Goal: Contribute content: Contribute content

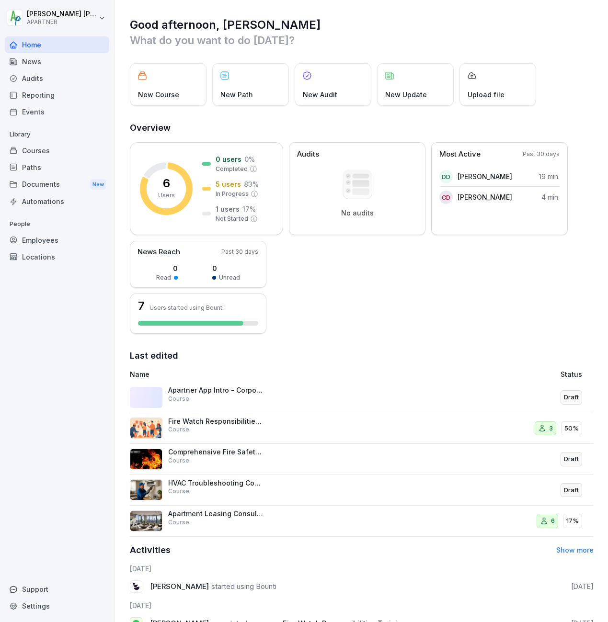
click at [212, 419] on p "Fire Watch Responsibilities Training" at bounding box center [216, 421] width 96 height 9
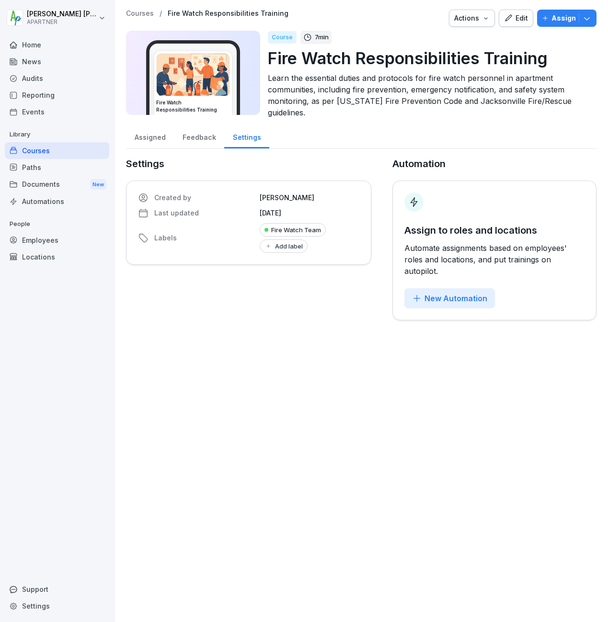
click at [40, 150] on div "Courses" at bounding box center [57, 150] width 104 height 17
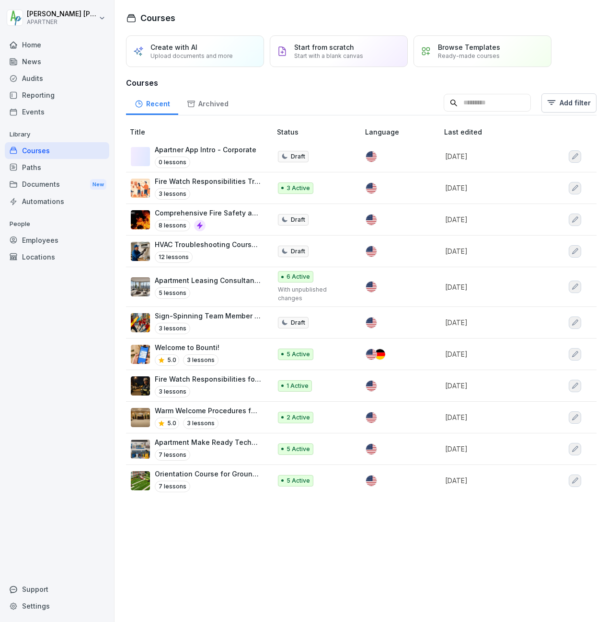
click at [227, 213] on p "Comprehensive Fire Safety and Risk Management" at bounding box center [208, 213] width 107 height 10
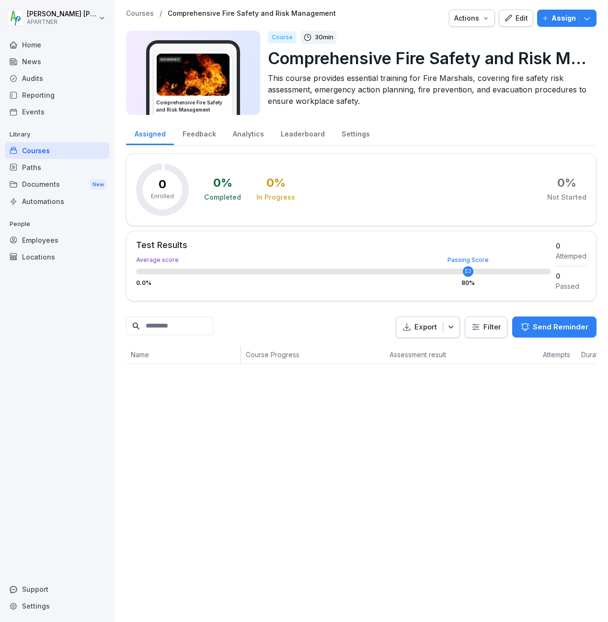
click at [508, 19] on div "Edit" at bounding box center [516, 18] width 24 height 11
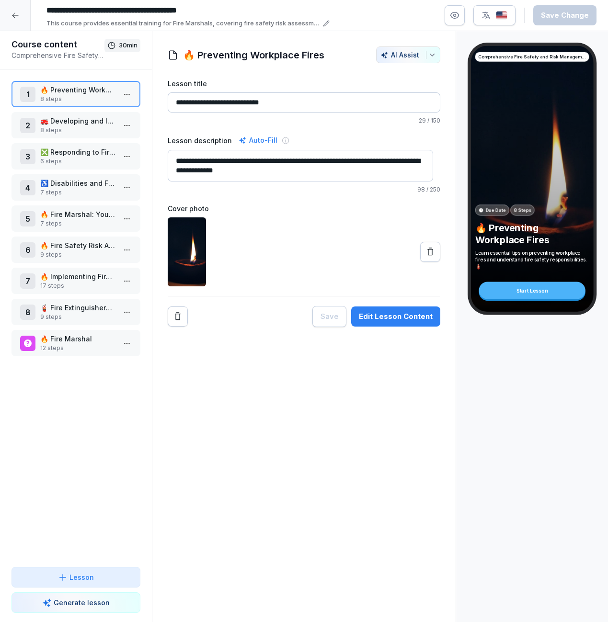
click at [84, 134] on div "2 🚒 Developing and Implementing Emergency Fire Action Plans 8 steps" at bounding box center [75, 125] width 129 height 26
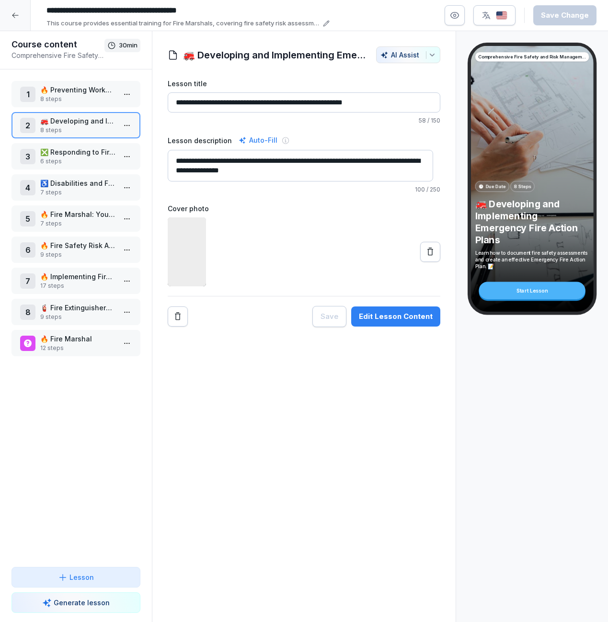
click at [82, 153] on p "❎ Responding to Fire: Evacuation" at bounding box center [77, 152] width 75 height 10
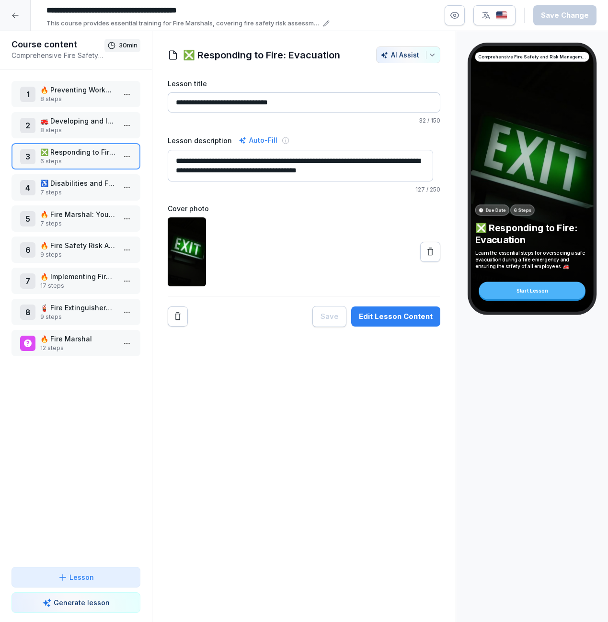
click at [85, 126] on p "8 steps" at bounding box center [77, 130] width 75 height 9
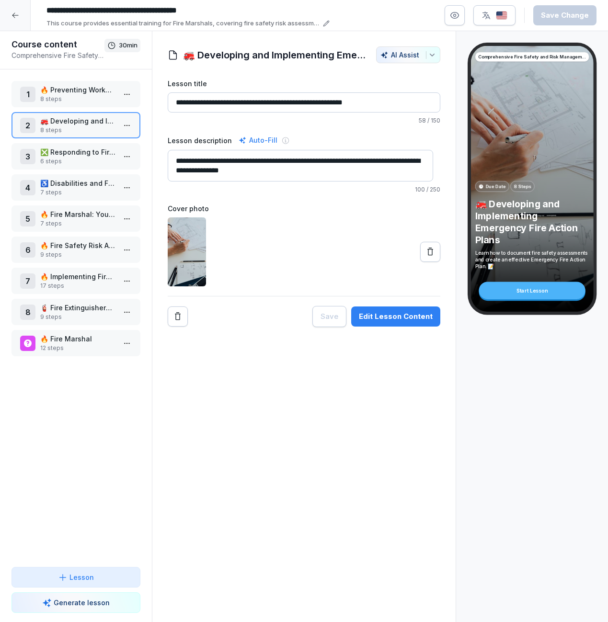
click at [13, 13] on icon at bounding box center [15, 15] width 8 height 8
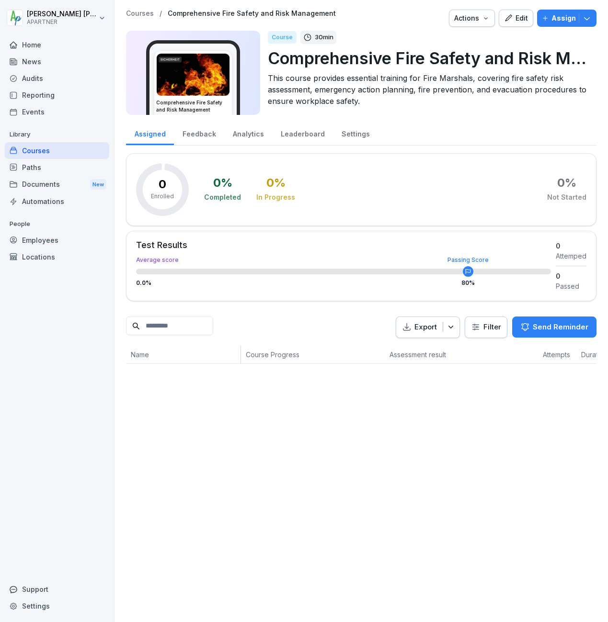
click at [39, 146] on div "Courses" at bounding box center [57, 150] width 104 height 17
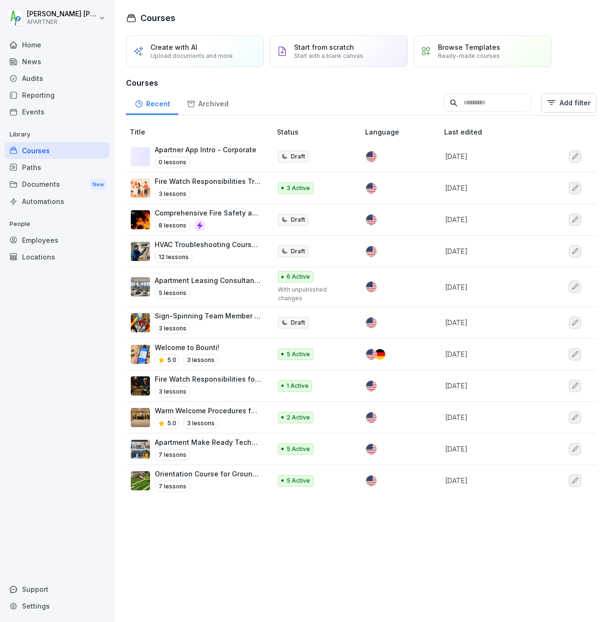
click at [202, 102] on div "Archived" at bounding box center [207, 102] width 58 height 24
click at [199, 181] on p "Fire Watch Responsibilities Training" at bounding box center [208, 181] width 107 height 10
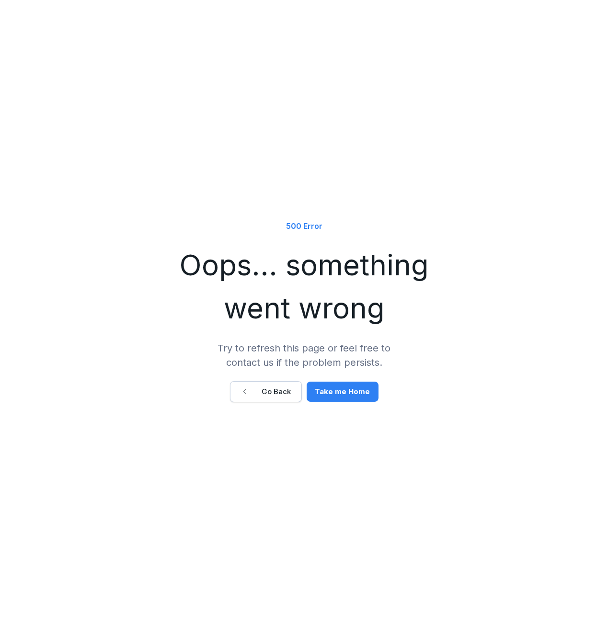
click at [35, 43] on div "500 Error Oops... something went wrong Try to refresh this page or feel free to…" at bounding box center [304, 311] width 608 height 622
click at [32, 46] on div "500 Error Oops... something went wrong Try to refresh this page or feel free to…" at bounding box center [304, 311] width 608 height 622
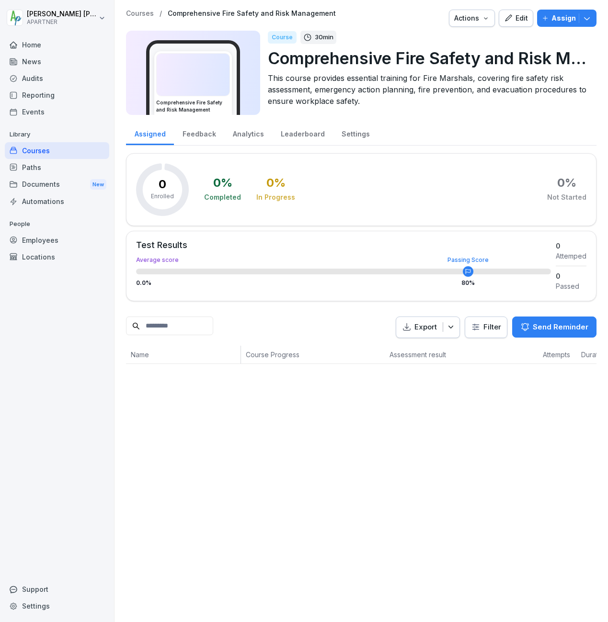
click at [31, 47] on div "Home" at bounding box center [57, 44] width 104 height 17
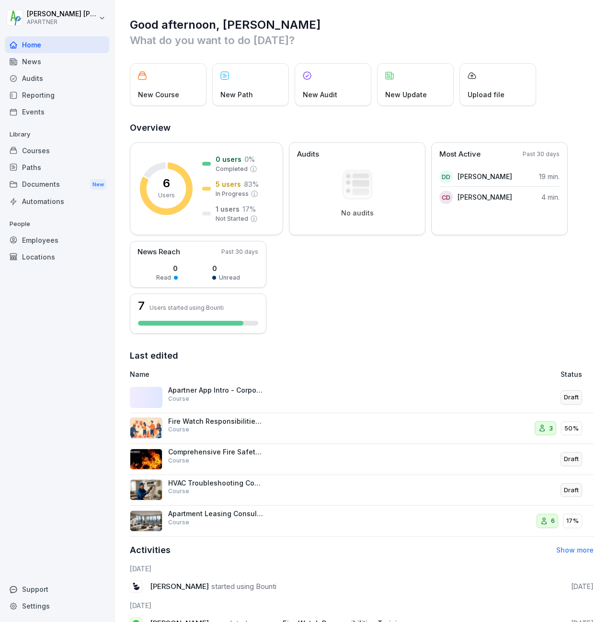
click at [210, 422] on p "Fire Watch Responsibilities Training" at bounding box center [216, 421] width 96 height 9
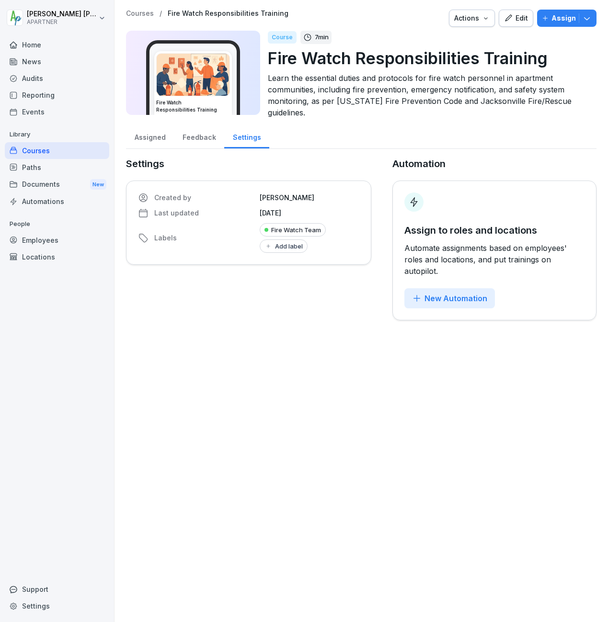
click at [279, 230] on div "Fire Watch Team" at bounding box center [293, 229] width 66 height 13
click at [210, 87] on img at bounding box center [193, 75] width 73 height 42
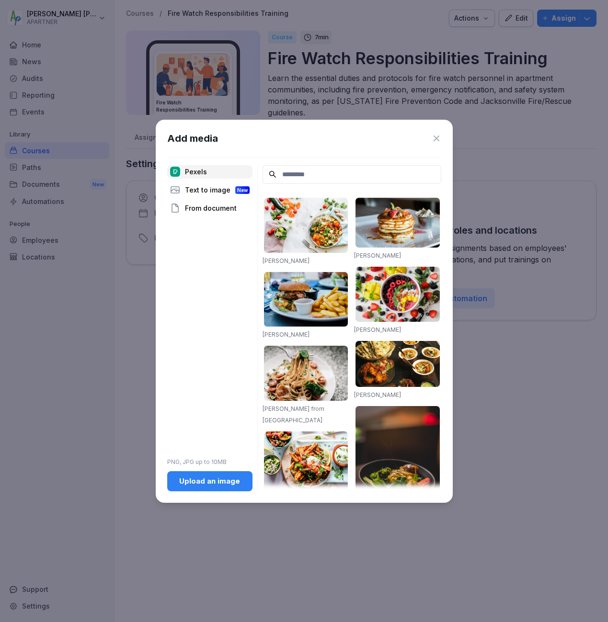
click at [438, 141] on icon at bounding box center [436, 139] width 10 height 10
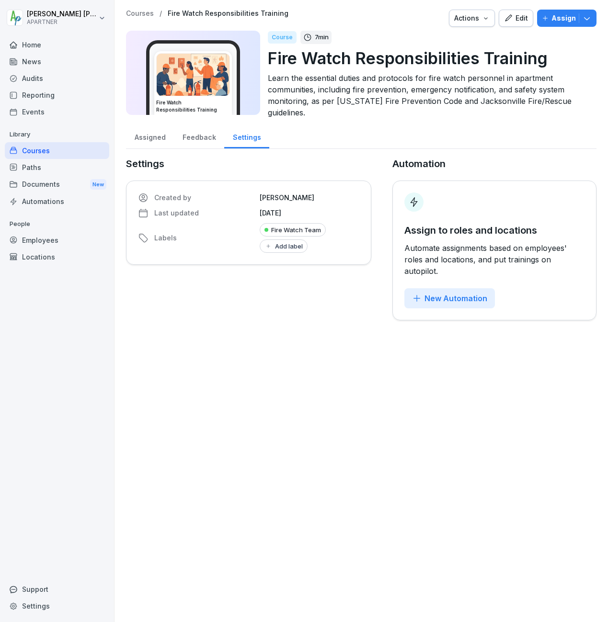
click at [29, 150] on div "Courses" at bounding box center [57, 150] width 104 height 17
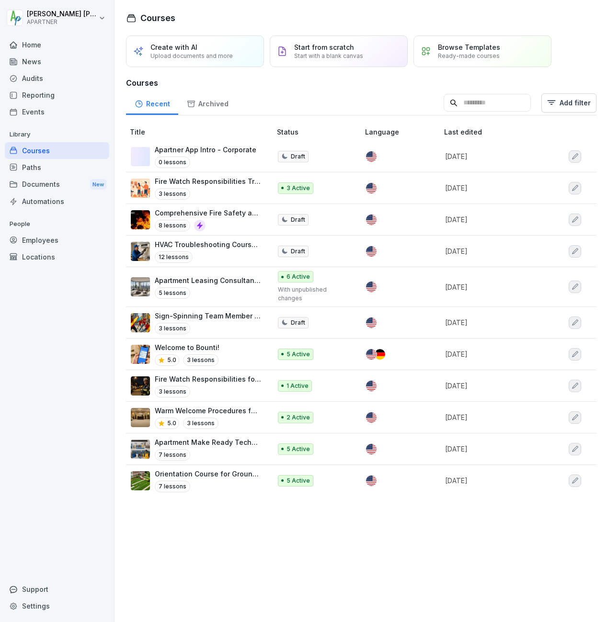
click at [571, 190] on icon "button" at bounding box center [575, 188] width 8 height 8
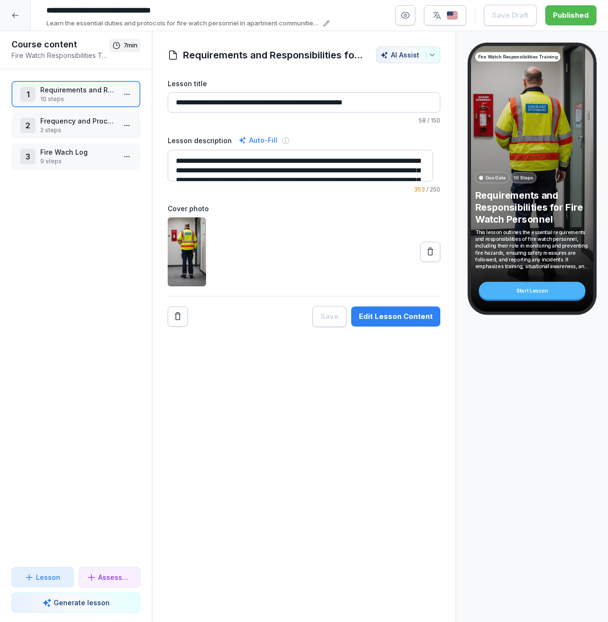
click at [425, 251] on icon at bounding box center [430, 252] width 10 height 10
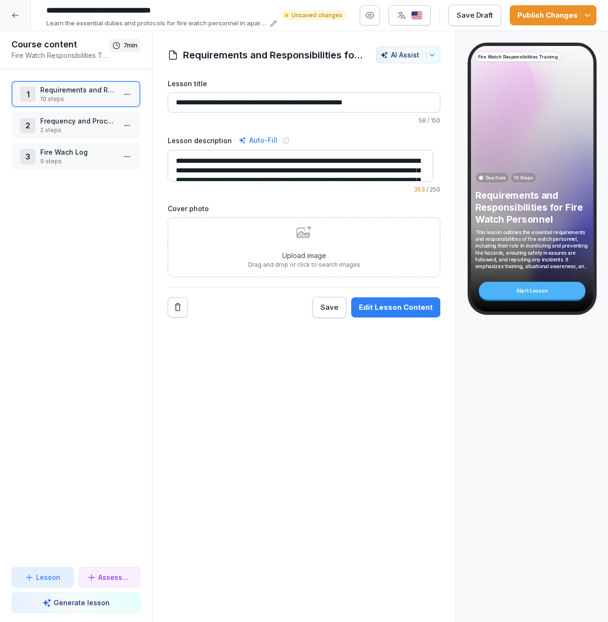
click at [44, 577] on p "Lesson" at bounding box center [48, 577] width 24 height 10
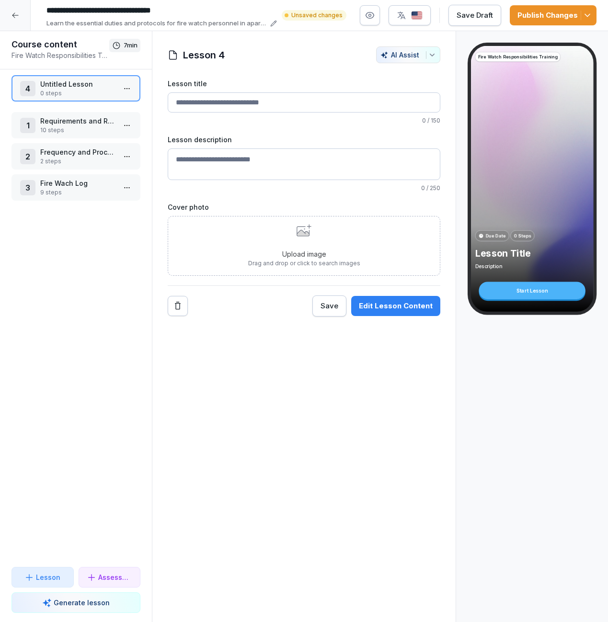
drag, startPoint x: 93, startPoint y: 188, endPoint x: 97, endPoint y: 89, distance: 99.2
click at [97, 89] on p "Untitled Lesson" at bounding box center [77, 84] width 75 height 10
click at [278, 104] on input "Lesson title" at bounding box center [304, 102] width 272 height 20
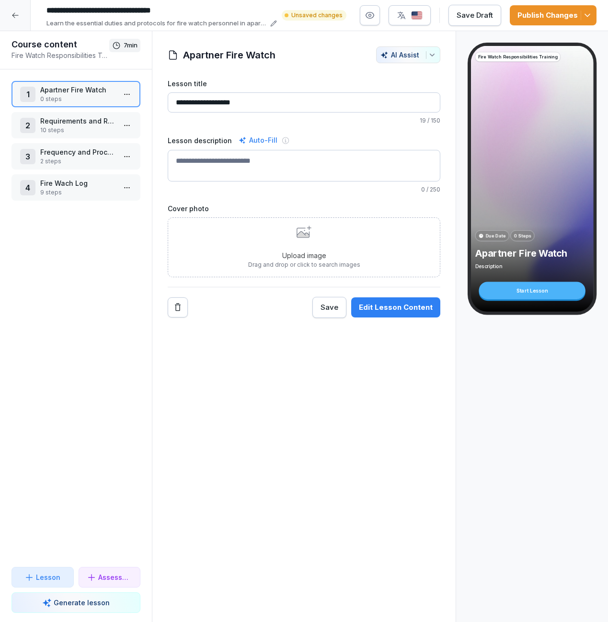
type input "**********"
click at [221, 158] on textarea "Lesson description" at bounding box center [304, 166] width 272 height 32
type textarea "**********"
click at [210, 235] on div "Upload image Drag and drop or click to search images" at bounding box center [304, 247] width 272 height 60
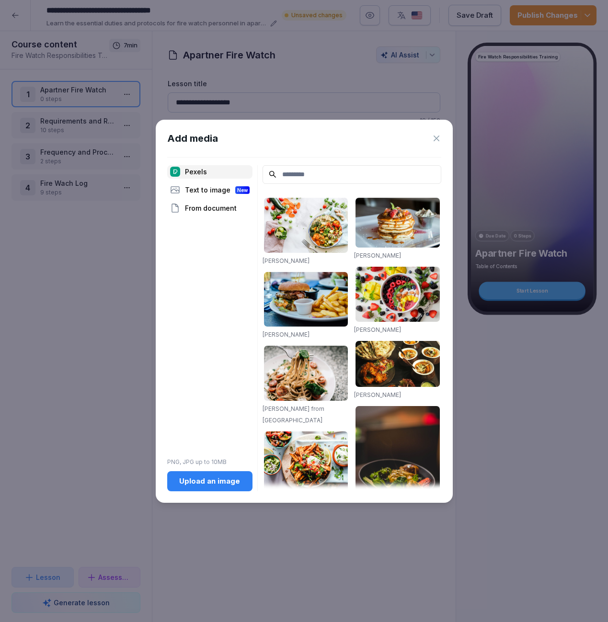
click at [210, 235] on div "Pexels Text to image New From document PNG, JPG up to 10MB Upload an image" at bounding box center [209, 328] width 85 height 326
click at [309, 176] on input at bounding box center [351, 174] width 179 height 19
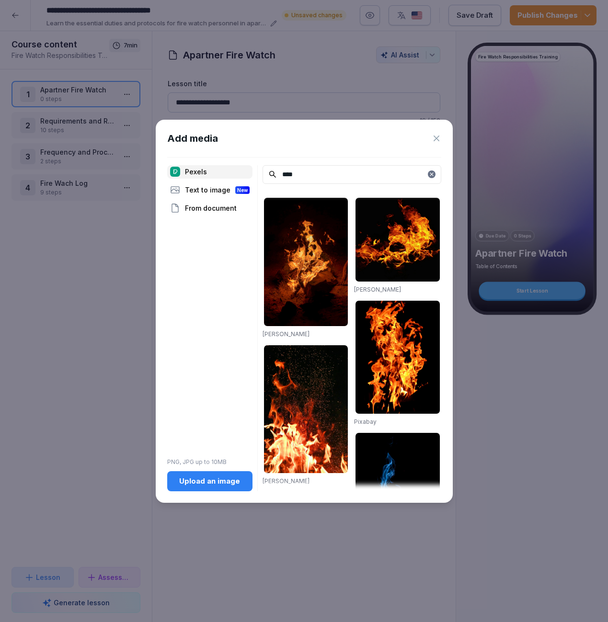
drag, startPoint x: 283, startPoint y: 169, endPoint x: 263, endPoint y: 168, distance: 19.7
click at [263, 168] on input "****" at bounding box center [351, 174] width 179 height 19
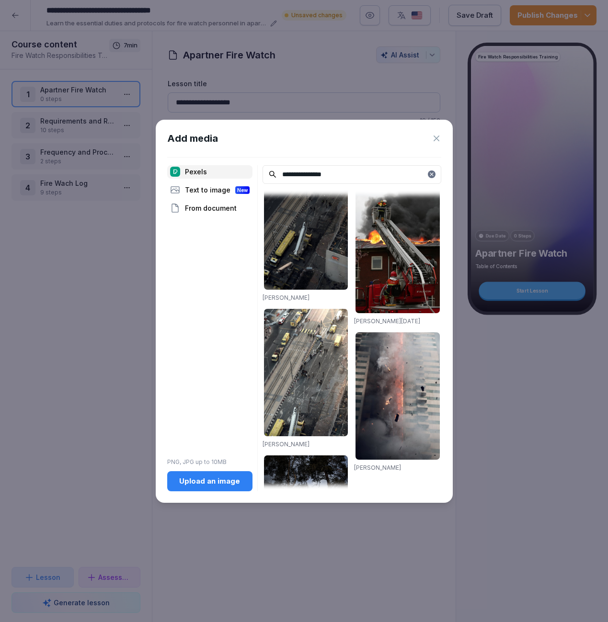
scroll to position [1216, 0]
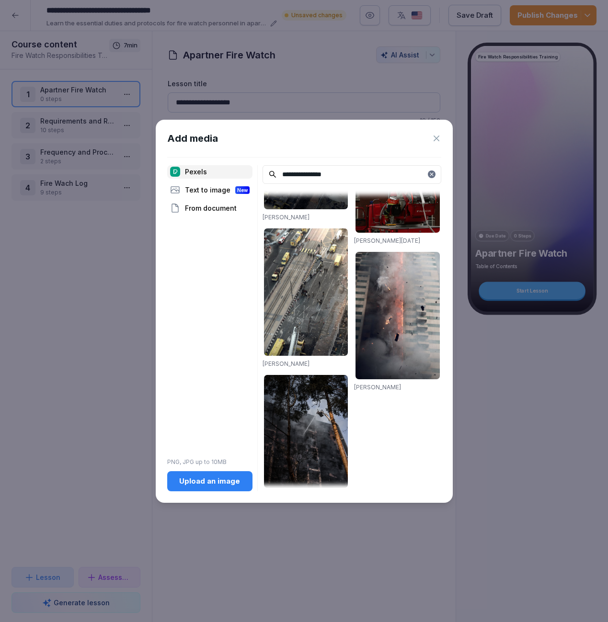
type input "**********"
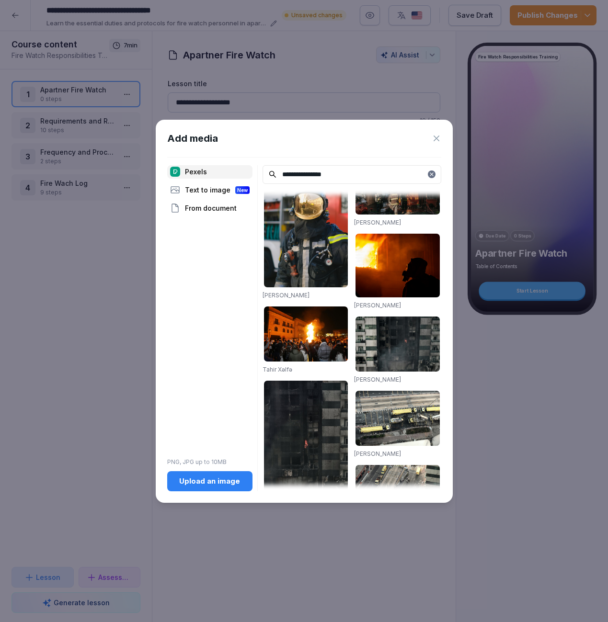
scroll to position [41, 0]
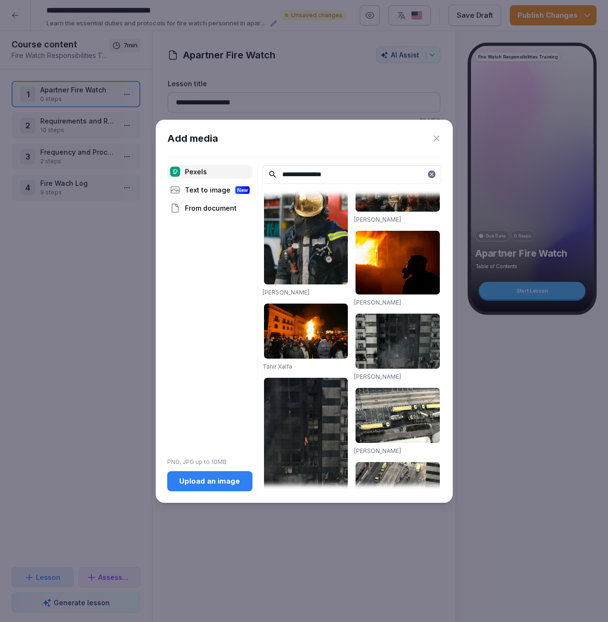
click at [303, 317] on img at bounding box center [306, 331] width 84 height 55
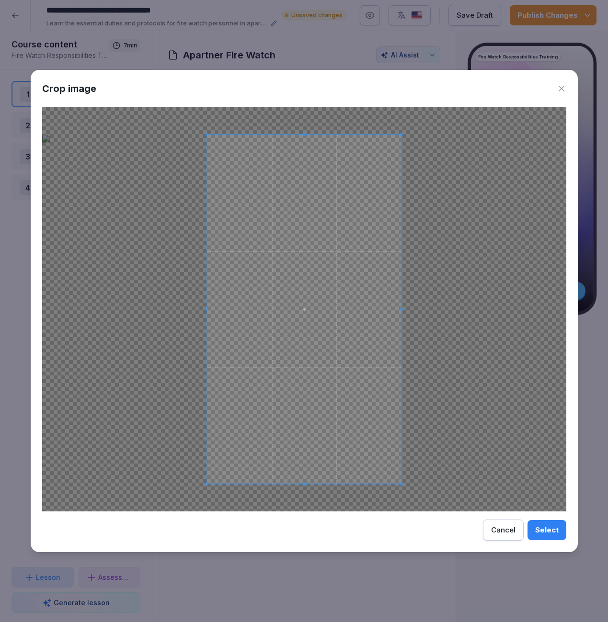
click at [497, 529] on div "Cancel" at bounding box center [503, 530] width 24 height 11
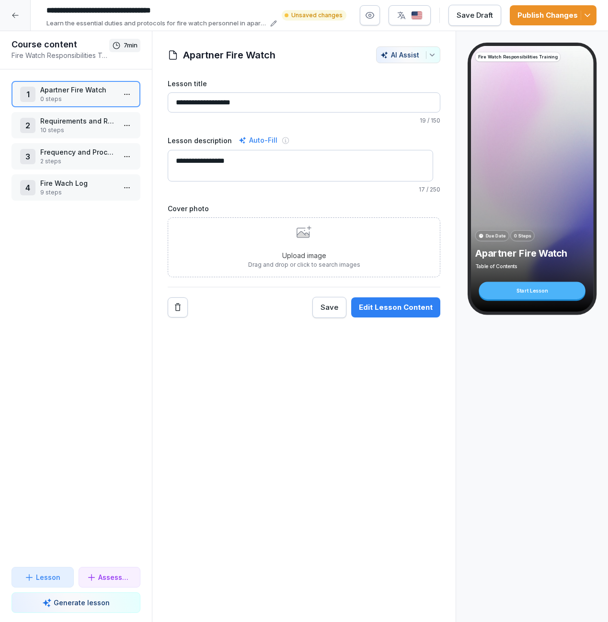
click at [16, 16] on icon at bounding box center [15, 15] width 8 height 8
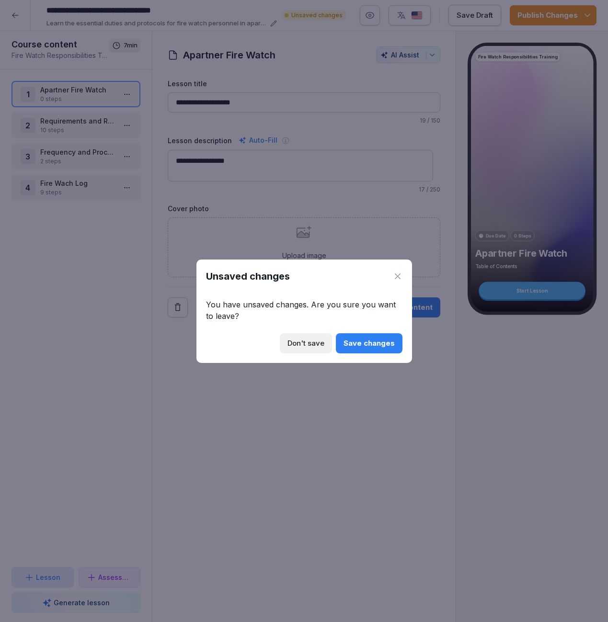
click at [363, 343] on div "Save changes" at bounding box center [368, 343] width 51 height 11
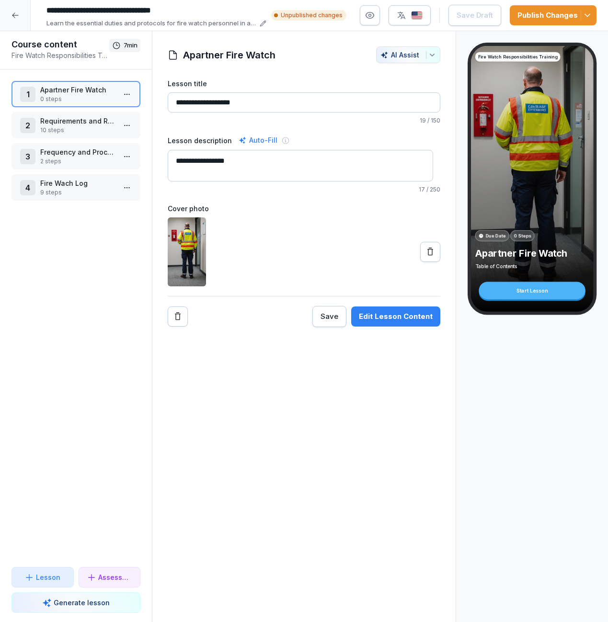
click at [61, 48] on h1 "Course content" at bounding box center [60, 44] width 98 height 11
click at [83, 49] on h1 "Course content" at bounding box center [60, 44] width 98 height 11
click at [18, 13] on icon at bounding box center [15, 15] width 8 height 8
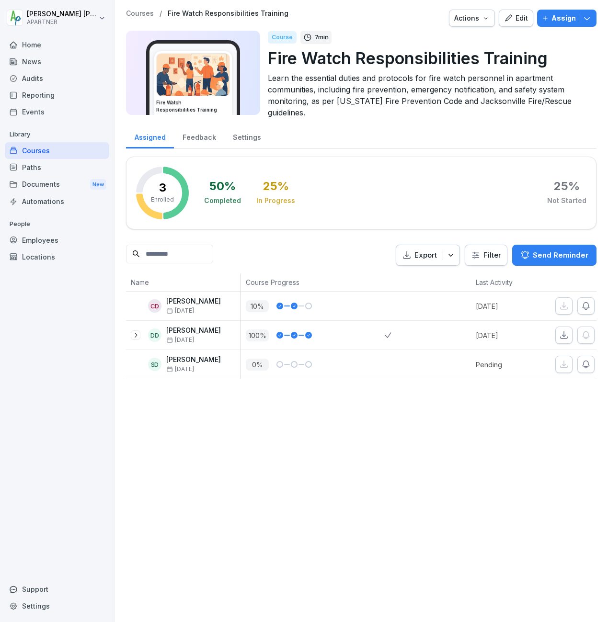
click at [35, 150] on div "Courses" at bounding box center [57, 150] width 104 height 17
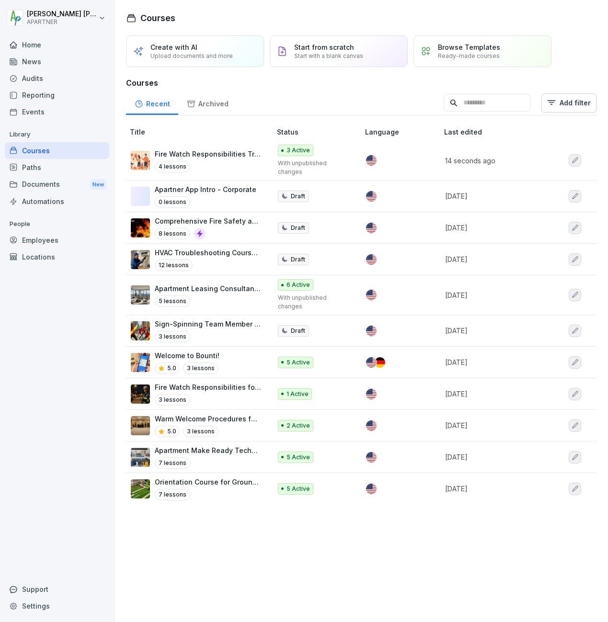
click at [196, 155] on p "Fire Watch Responsibilities Training" at bounding box center [208, 154] width 107 height 10
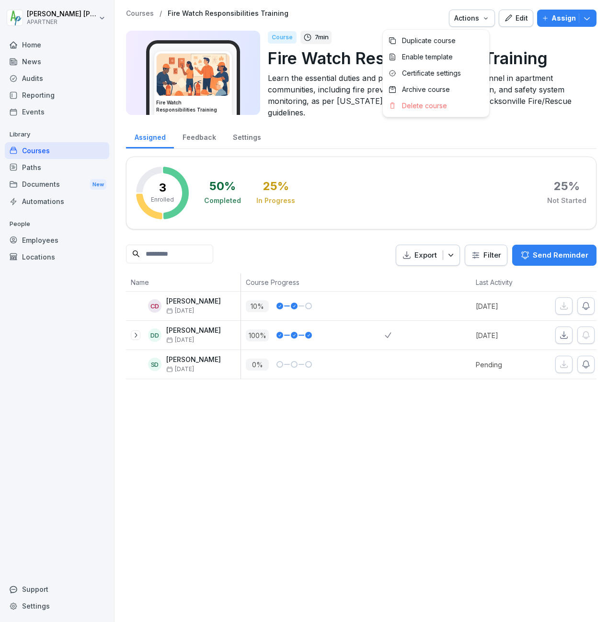
click at [482, 18] on icon "button" at bounding box center [486, 18] width 8 height 8
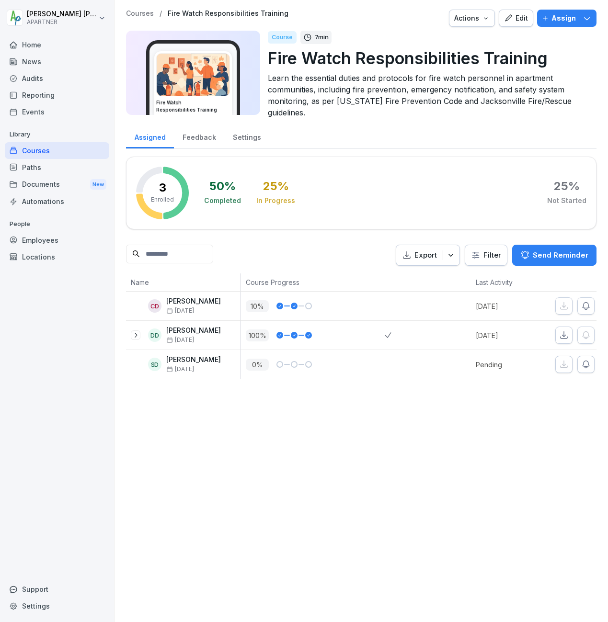
click at [220, 73] on html "[PERSON_NAME] APARTNER Home News Audits Reporting Events Library Courses Paths …" at bounding box center [304, 311] width 608 height 622
click at [220, 73] on img at bounding box center [193, 75] width 73 height 42
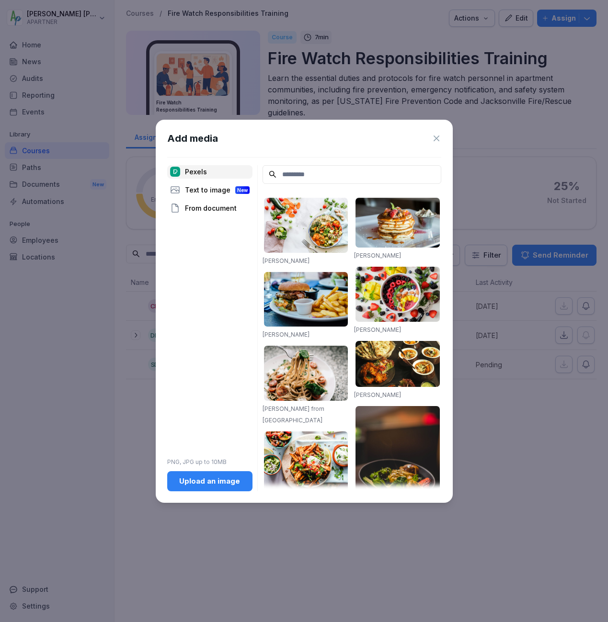
click at [437, 137] on icon at bounding box center [436, 139] width 6 height 6
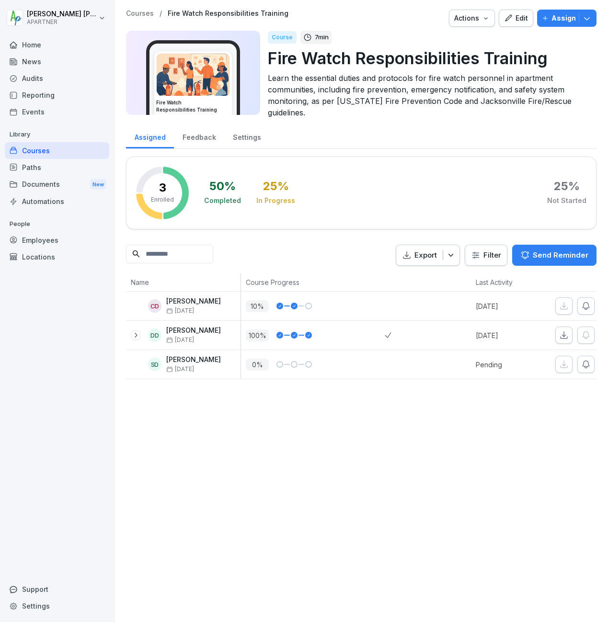
click at [38, 152] on div "Courses" at bounding box center [57, 150] width 104 height 17
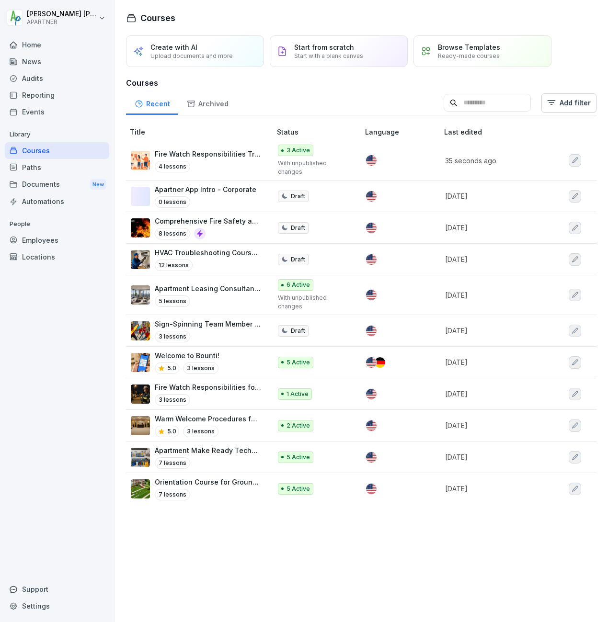
click at [569, 165] on button "button" at bounding box center [574, 160] width 12 height 12
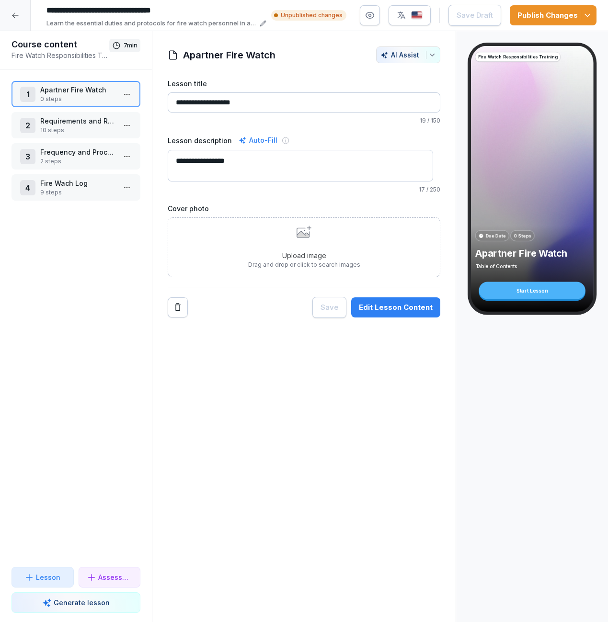
click at [87, 119] on p "Requirements and Responsibilities for Fire Watch Personnel" at bounding box center [77, 121] width 75 height 10
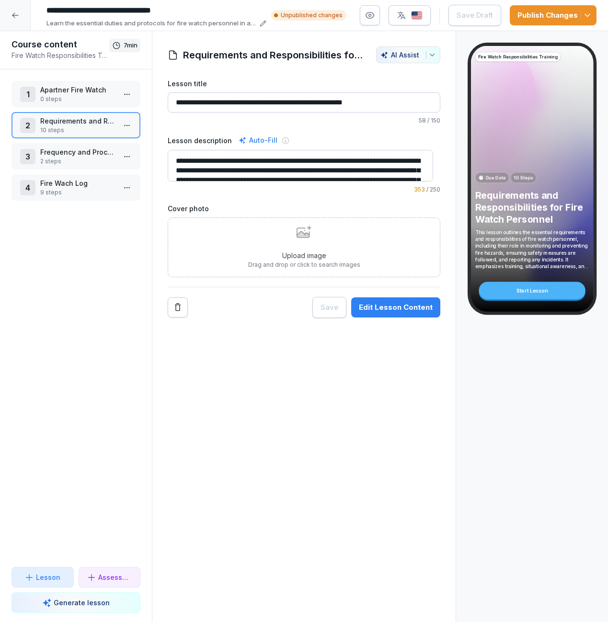
click at [87, 99] on p "0 steps" at bounding box center [77, 99] width 75 height 9
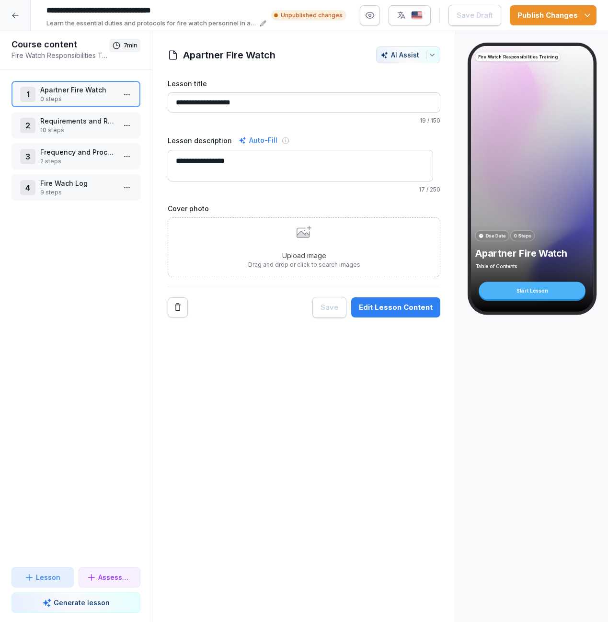
click at [377, 308] on div "Edit Lesson Content" at bounding box center [396, 307] width 74 height 11
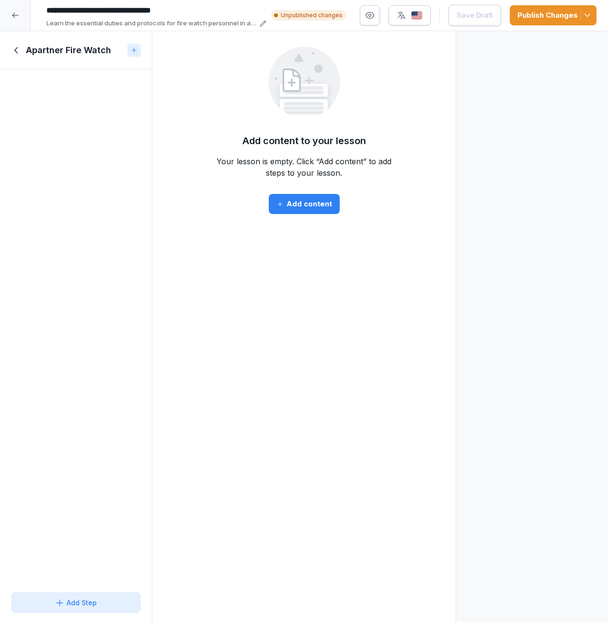
click at [17, 50] on icon at bounding box center [16, 50] width 11 height 11
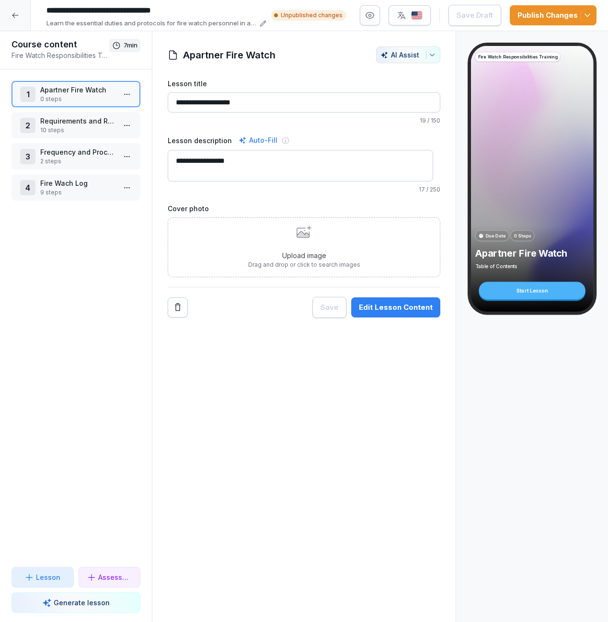
click at [551, 21] on button "Publish Changes" at bounding box center [552, 15] width 87 height 20
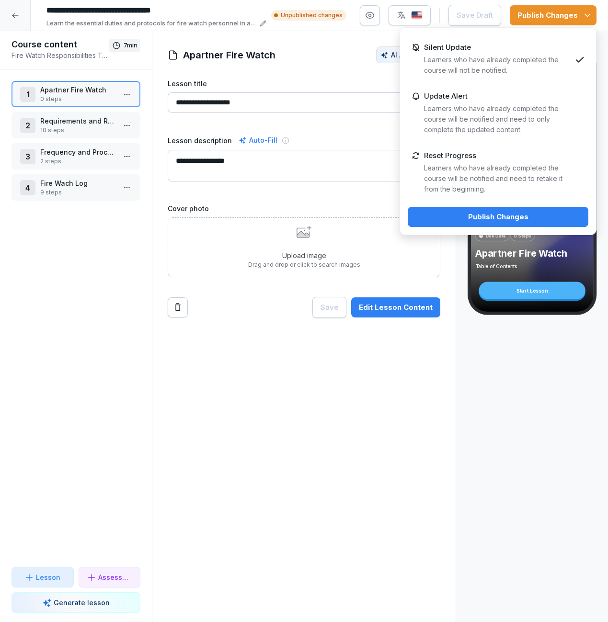
click at [458, 215] on div "Publish Changes" at bounding box center [497, 217] width 165 height 11
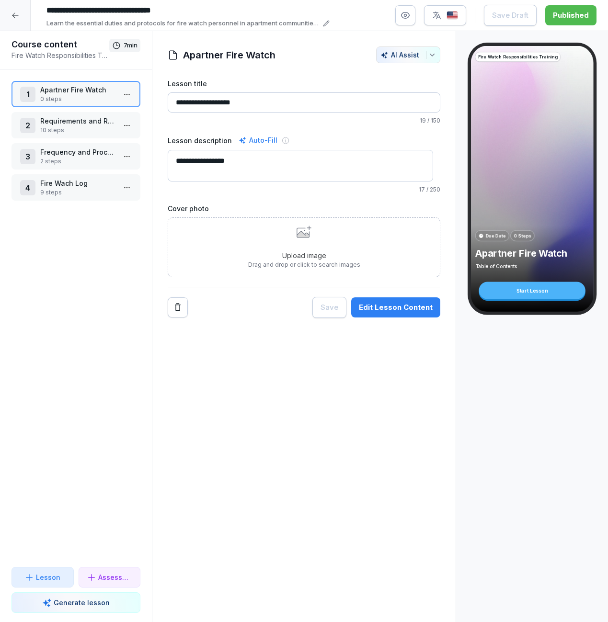
click at [15, 13] on icon at bounding box center [15, 15] width 8 height 8
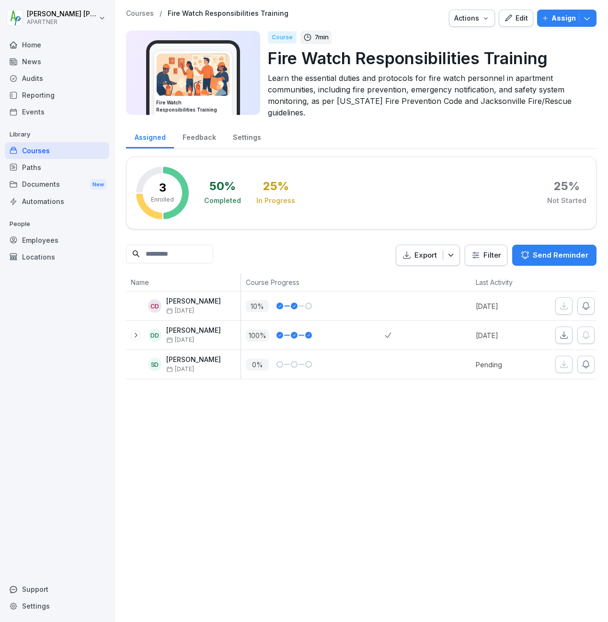
click at [446, 254] on icon "button" at bounding box center [451, 255] width 10 height 10
click at [334, 263] on div "Export Filter Send Reminder" at bounding box center [361, 256] width 470 height 22
click at [133, 334] on icon at bounding box center [136, 335] width 8 height 8
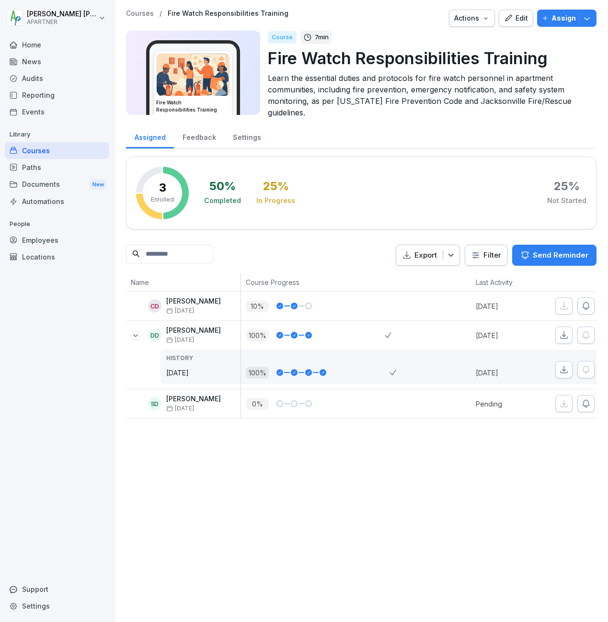
click at [133, 334] on icon at bounding box center [136, 335] width 8 height 8
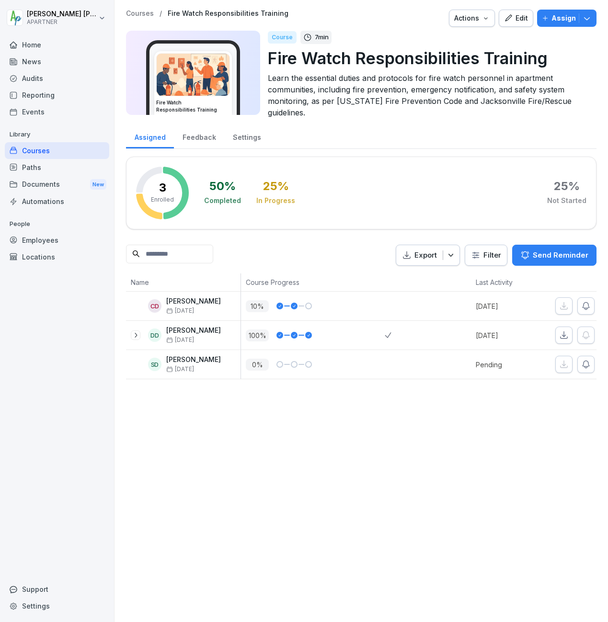
click at [33, 151] on div "Courses" at bounding box center [57, 150] width 104 height 17
click at [32, 150] on div "Courses" at bounding box center [57, 150] width 104 height 17
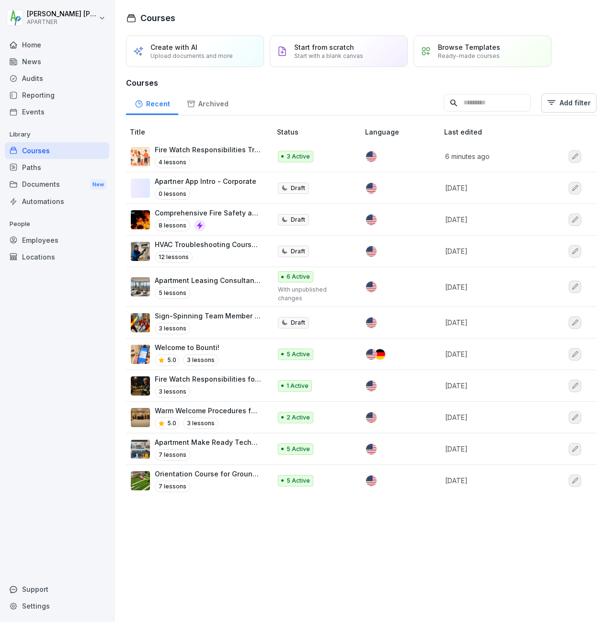
click at [571, 157] on icon "button" at bounding box center [575, 157] width 8 height 8
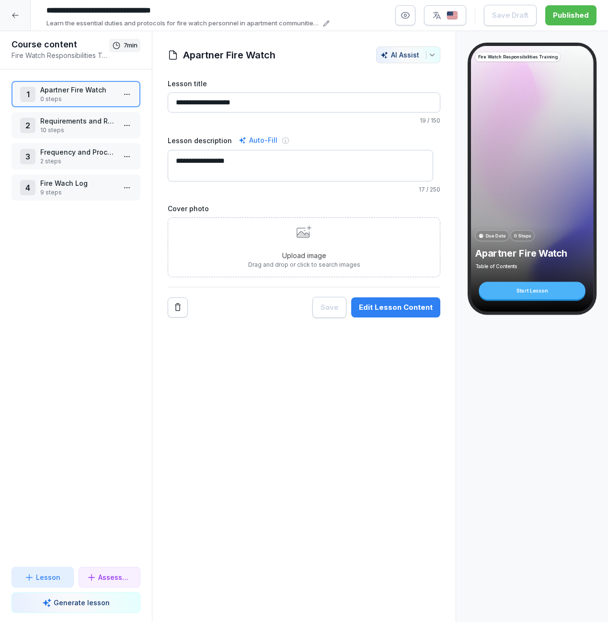
click at [99, 126] on p "10 steps" at bounding box center [77, 130] width 75 height 9
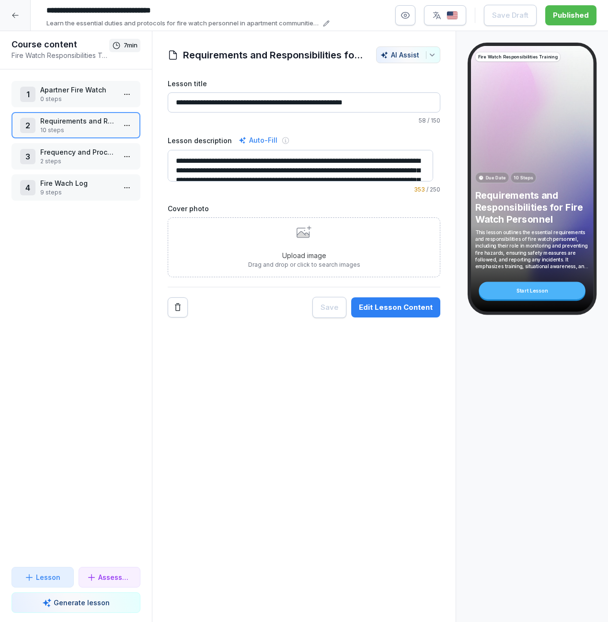
click at [100, 155] on p "Frequency and Procedures for Fire Watch Patrols" at bounding box center [77, 152] width 75 height 10
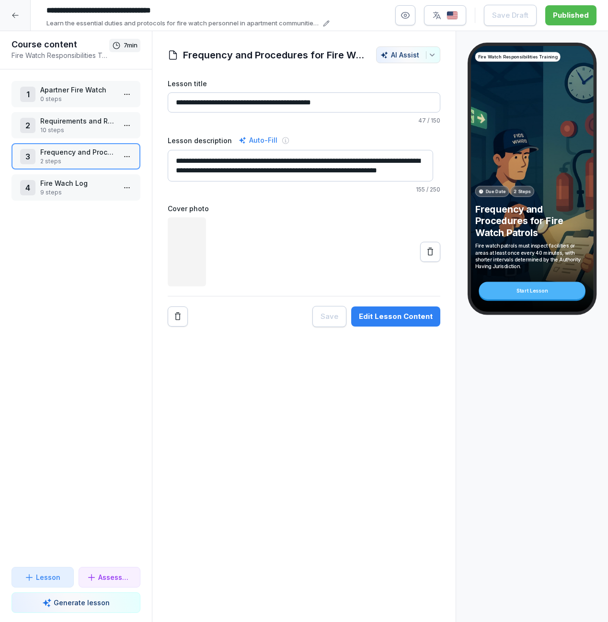
click at [88, 100] on p "0 steps" at bounding box center [77, 99] width 75 height 9
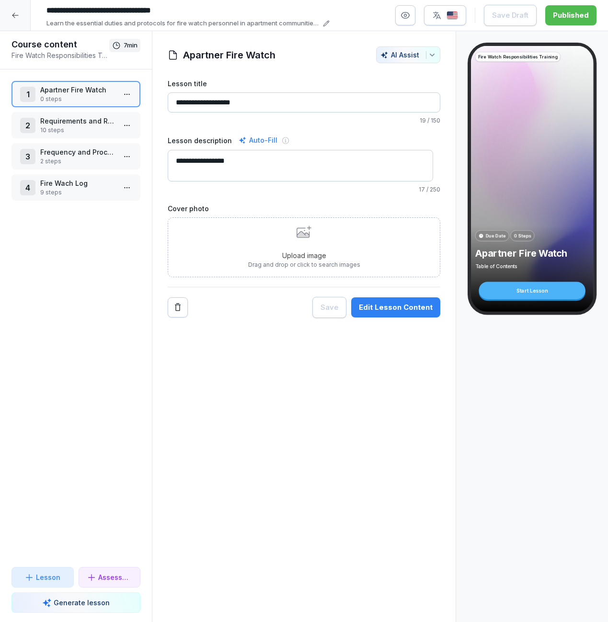
click at [16, 14] on icon at bounding box center [15, 15] width 8 height 8
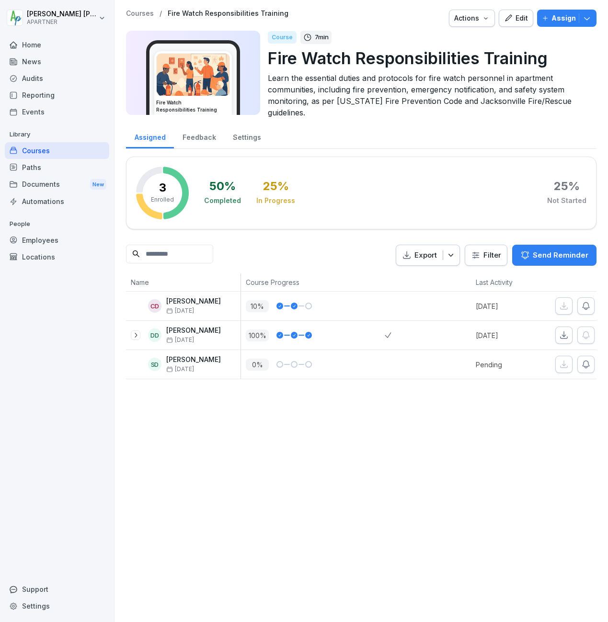
click at [510, 20] on div "Edit" at bounding box center [516, 18] width 24 height 11
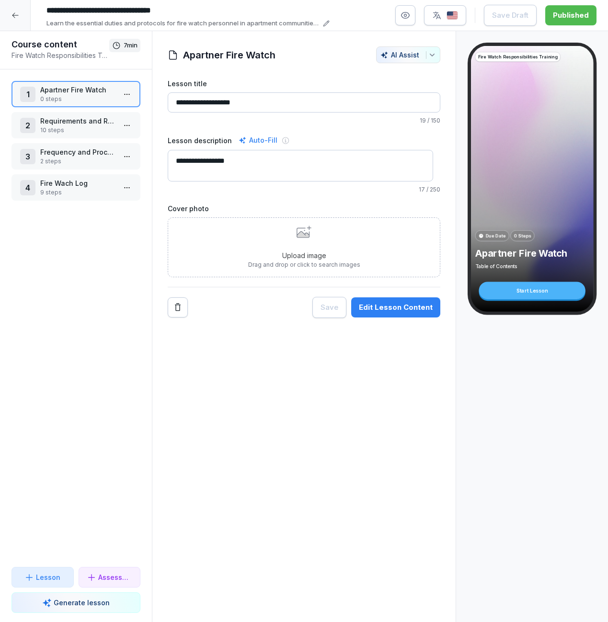
click at [12, 15] on icon at bounding box center [15, 15] width 8 height 8
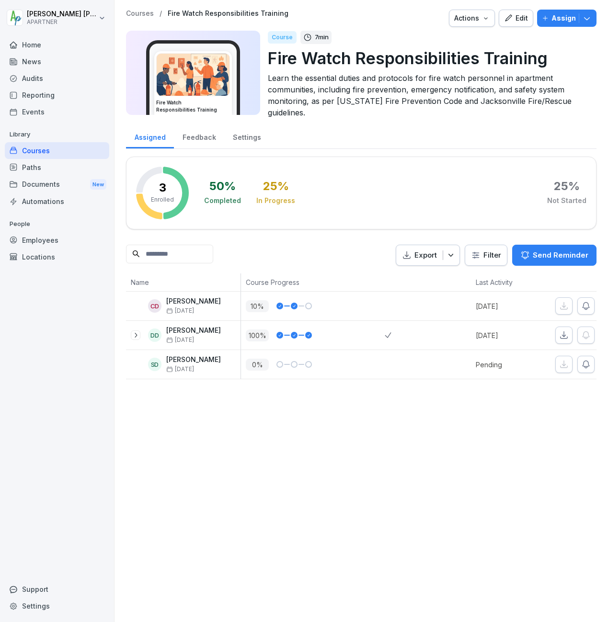
click at [514, 17] on div "Edit" at bounding box center [516, 18] width 24 height 11
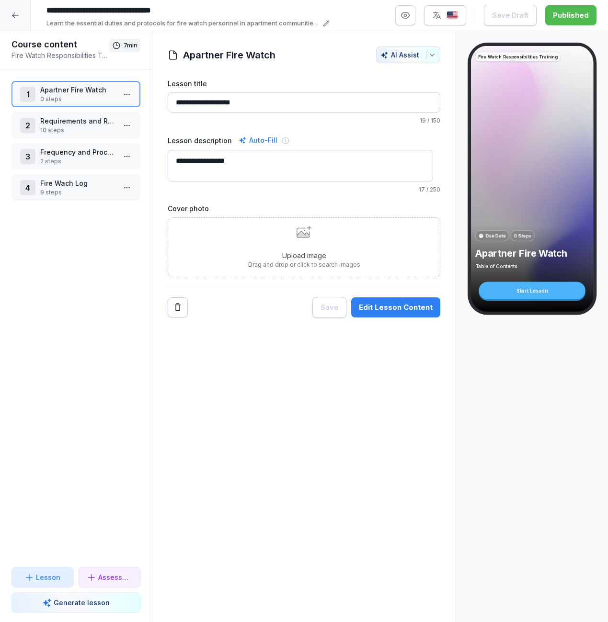
click at [326, 23] on icon at bounding box center [326, 23] width 7 height 7
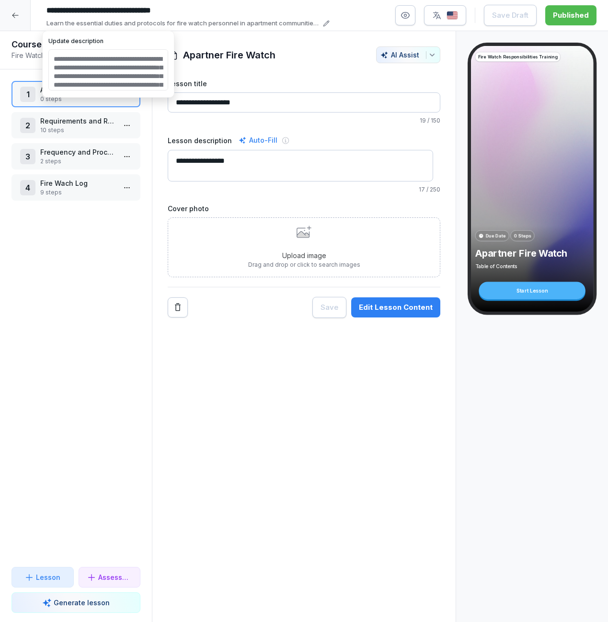
click at [326, 23] on icon at bounding box center [326, 23] width 7 height 7
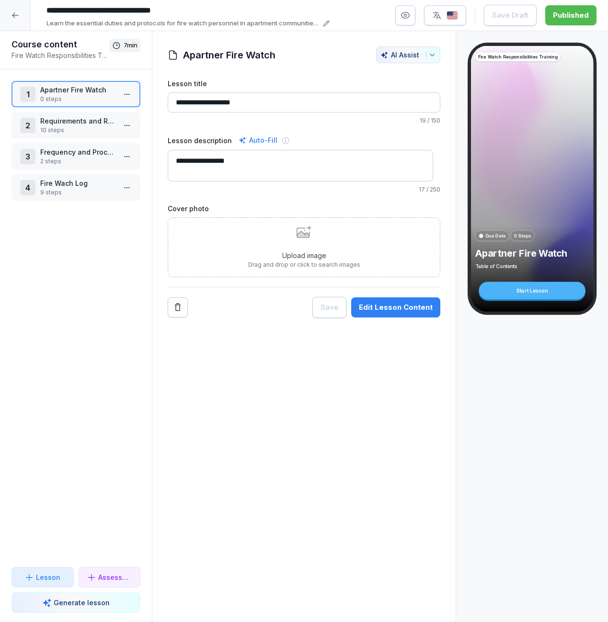
click at [14, 15] on icon at bounding box center [15, 15] width 8 height 8
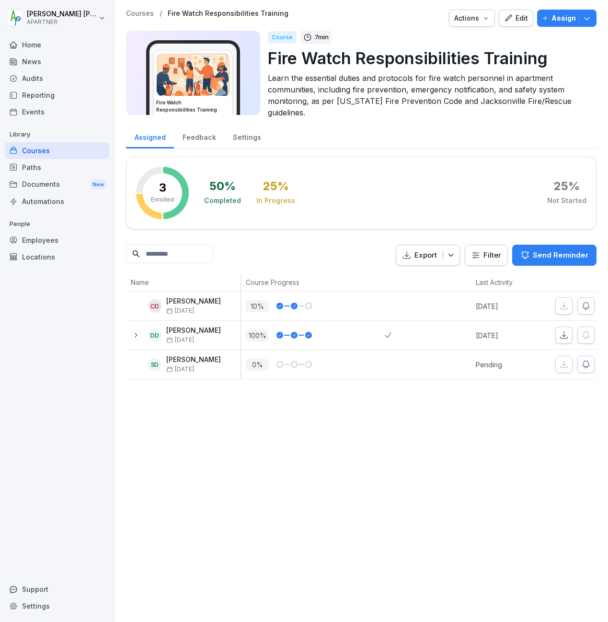
click at [34, 148] on div "Courses" at bounding box center [57, 150] width 104 height 17
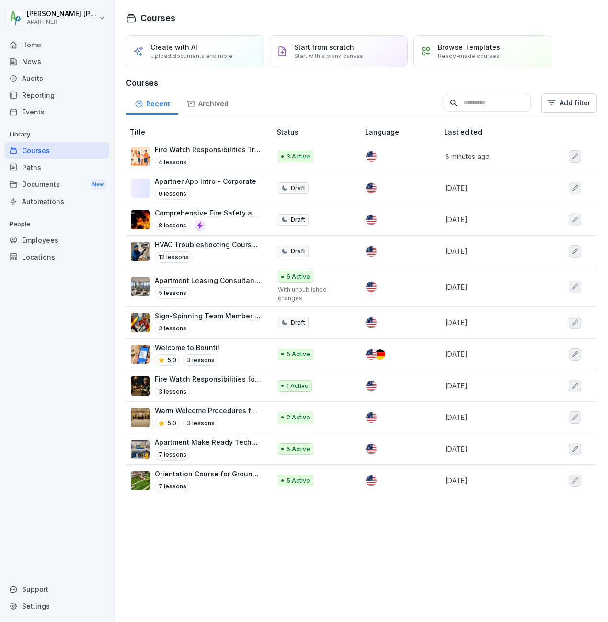
click at [192, 385] on div "Fire Watch Responsibilities for Apartment Communities 3 lessons" at bounding box center [208, 385] width 107 height 23
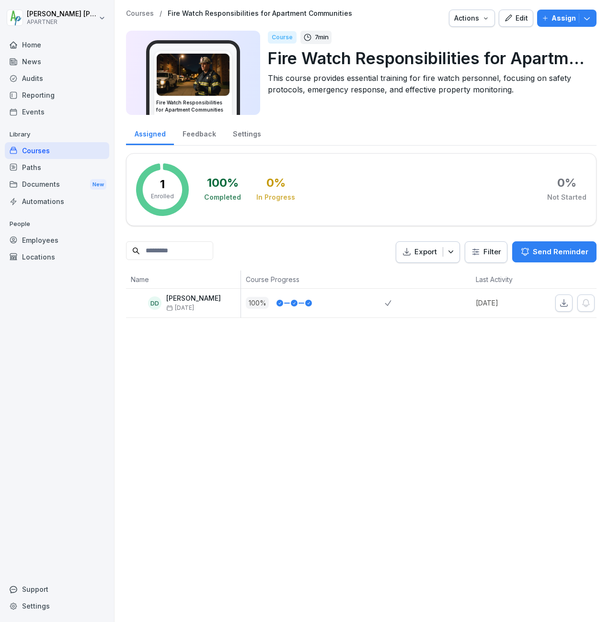
click at [190, 305] on span "Jun 16" at bounding box center [180, 308] width 28 height 7
click at [515, 15] on div "Edit" at bounding box center [516, 18] width 24 height 11
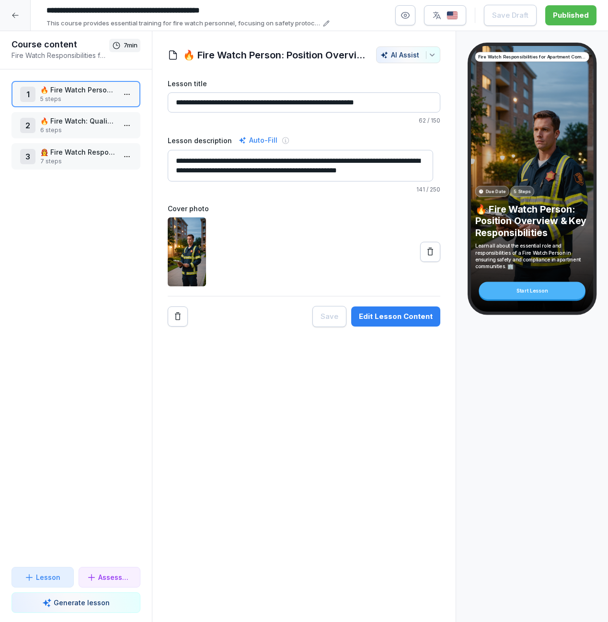
click at [92, 121] on p "🔥 Fire Watch: Qualifications & Requirements" at bounding box center [77, 121] width 75 height 10
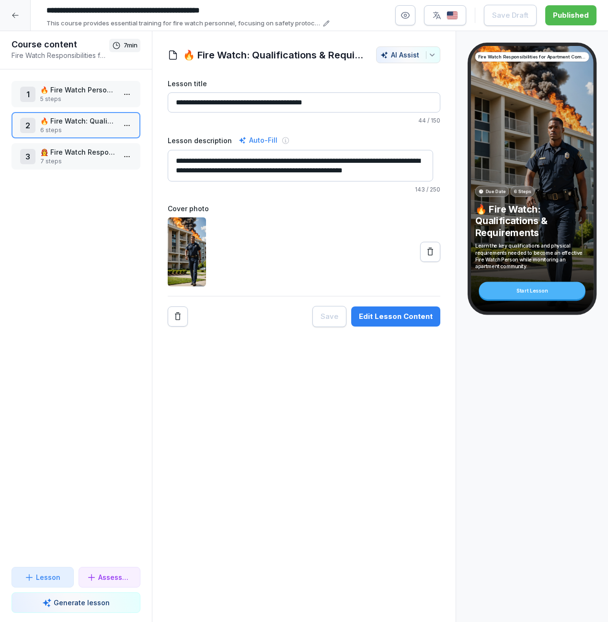
click at [90, 156] on p "👩‍🚒 Fire Watch Responsibilities" at bounding box center [77, 152] width 75 height 10
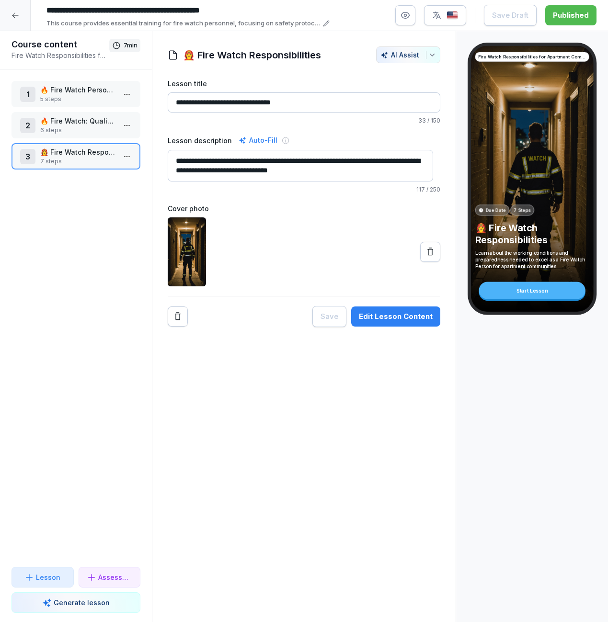
click at [121, 158] on html "**********" at bounding box center [304, 311] width 608 height 622
click at [97, 174] on div "Edit steps" at bounding box center [84, 176] width 81 height 18
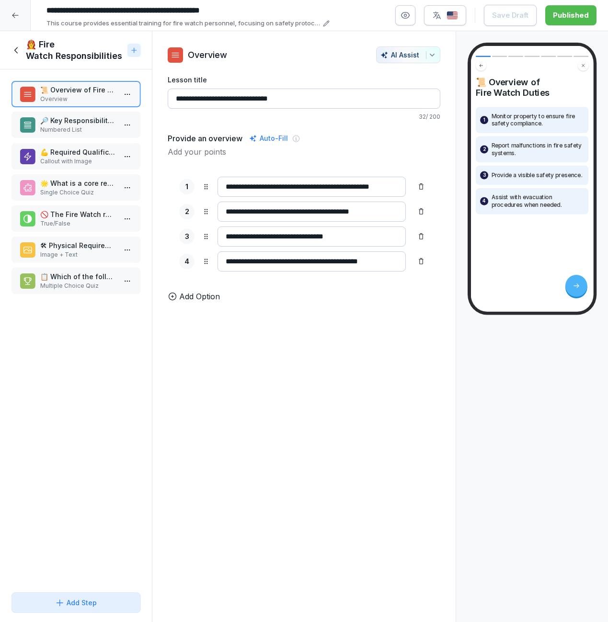
click at [75, 124] on p "🔎 Key Responsibilities of Fire Watch" at bounding box center [77, 120] width 75 height 10
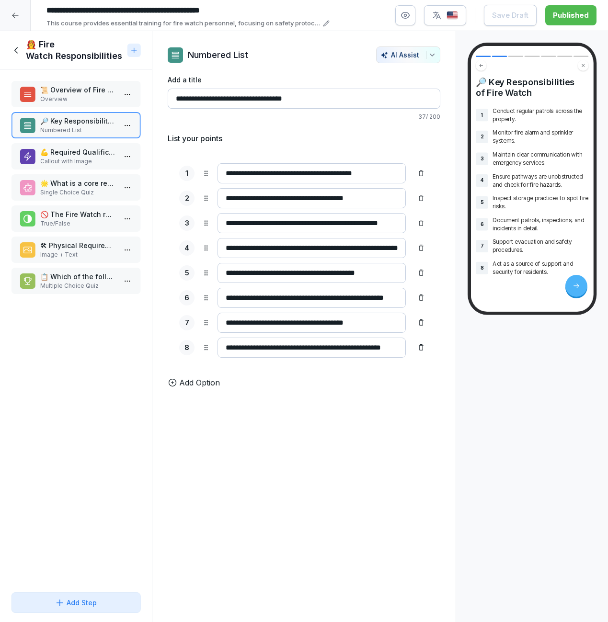
click at [78, 150] on p "💪 Required Qualifications" at bounding box center [77, 152] width 75 height 10
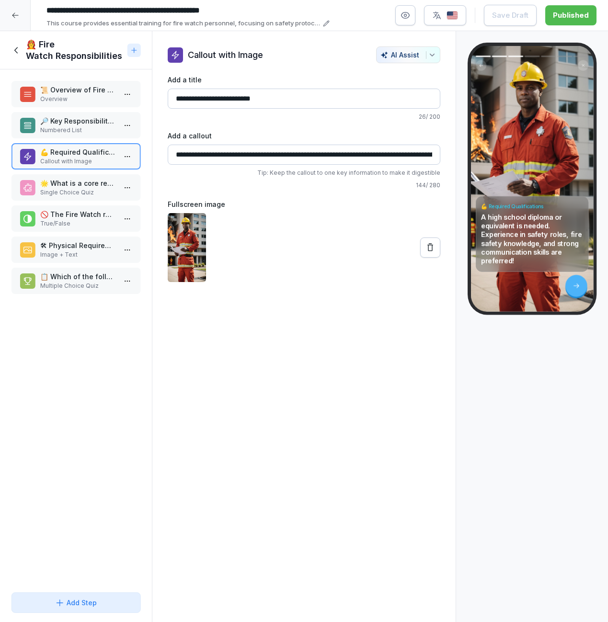
click at [80, 187] on p "🌟 What is a core responsibility of the Fire Watch Person?" at bounding box center [77, 183] width 75 height 10
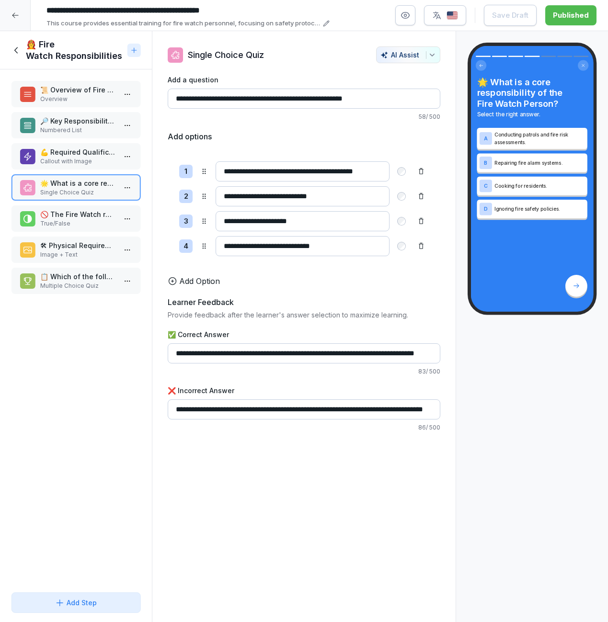
click at [77, 219] on p "🚫 The Fire Watch role involves only indoor activities." at bounding box center [77, 214] width 75 height 10
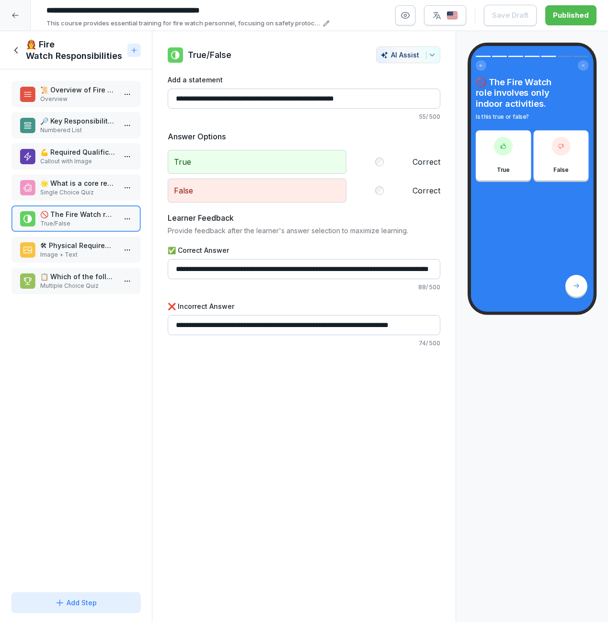
click at [72, 251] on p "Image + Text" at bounding box center [77, 254] width 75 height 9
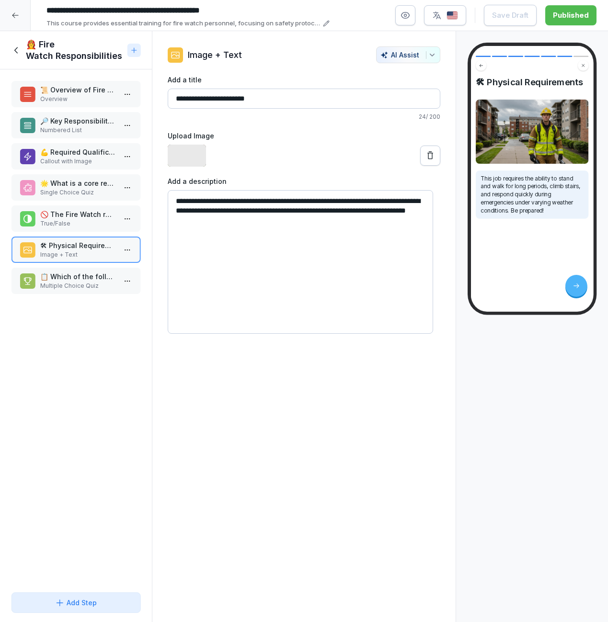
click at [73, 271] on div "📋 Which of the following are key Fire Watch responsibilities? Multiple Choice Q…" at bounding box center [75, 281] width 129 height 26
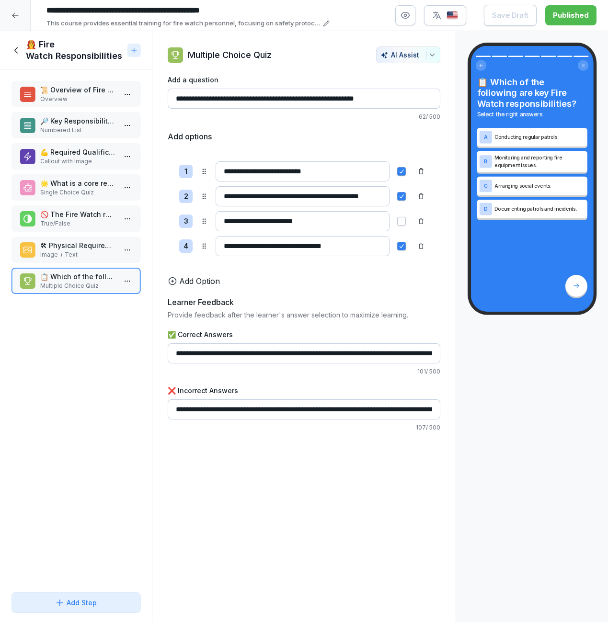
click at [19, 50] on icon at bounding box center [16, 50] width 11 height 11
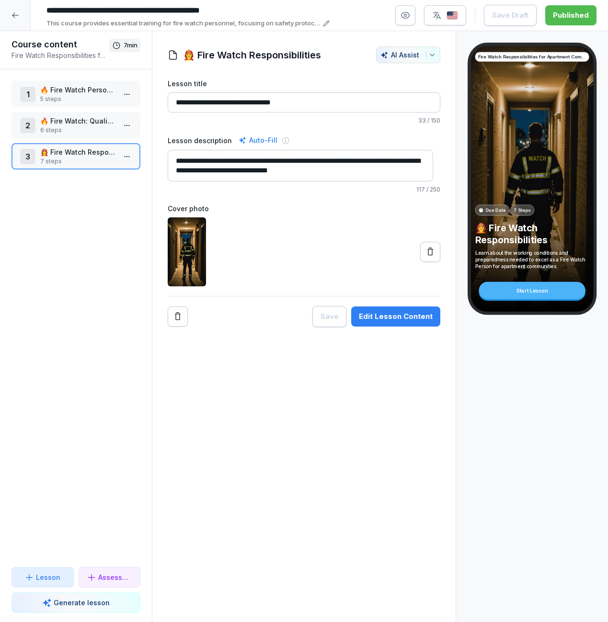
click at [17, 15] on icon at bounding box center [15, 15] width 8 height 8
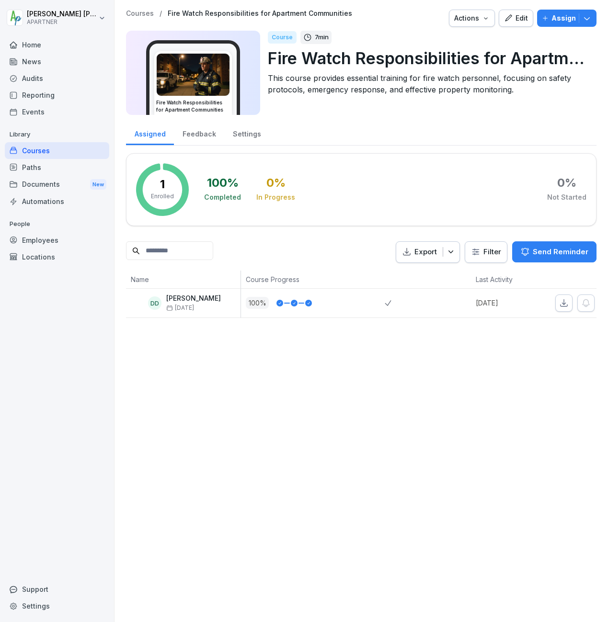
click at [31, 150] on div "Courses" at bounding box center [57, 150] width 104 height 17
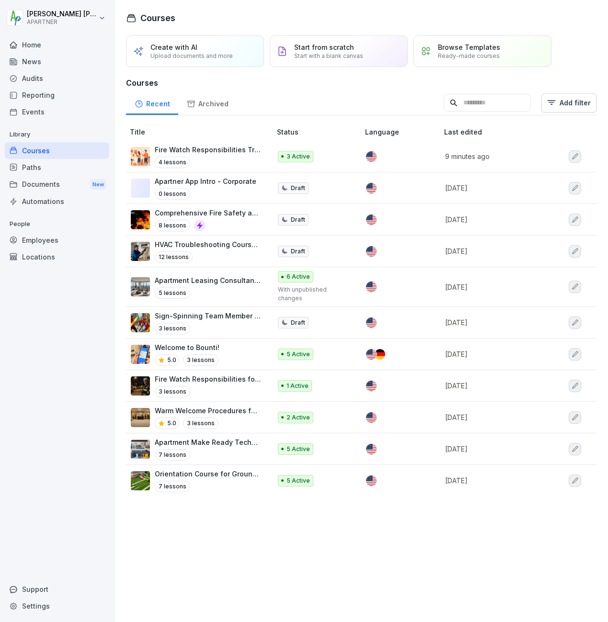
click at [572, 156] on icon "button" at bounding box center [575, 156] width 6 height 6
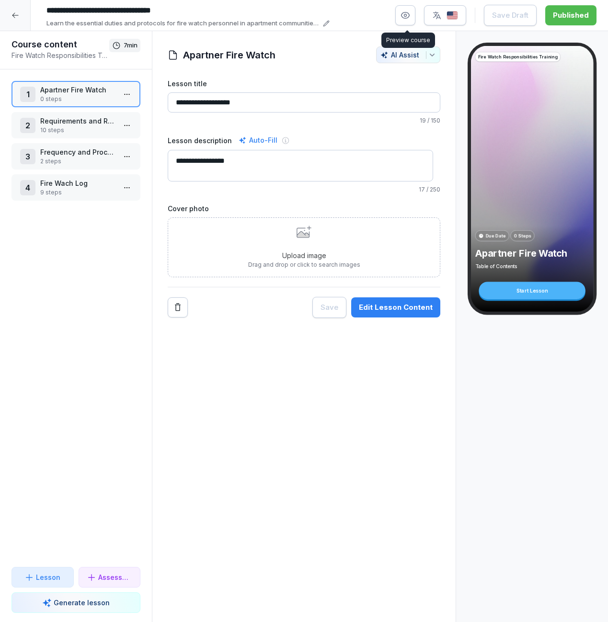
click at [407, 15] on icon "button" at bounding box center [405, 16] width 10 height 10
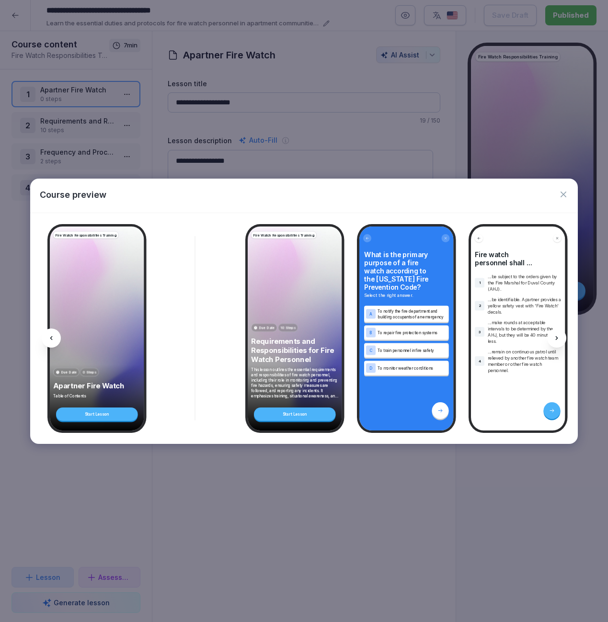
click at [440, 409] on icon at bounding box center [440, 410] width 6 height 6
click at [440, 407] on icon at bounding box center [440, 410] width 6 height 6
click at [294, 341] on p "Requirements and Responsibilities for Fire Watch Personnel" at bounding box center [295, 350] width 88 height 27
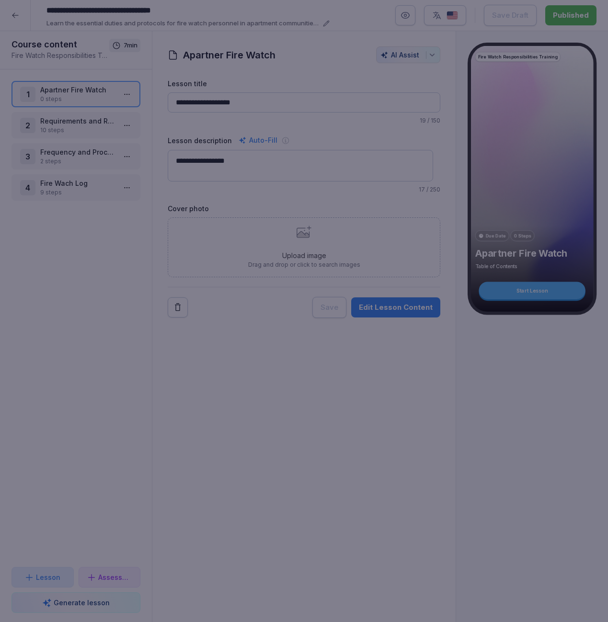
click at [243, 138] on div at bounding box center [304, 311] width 608 height 622
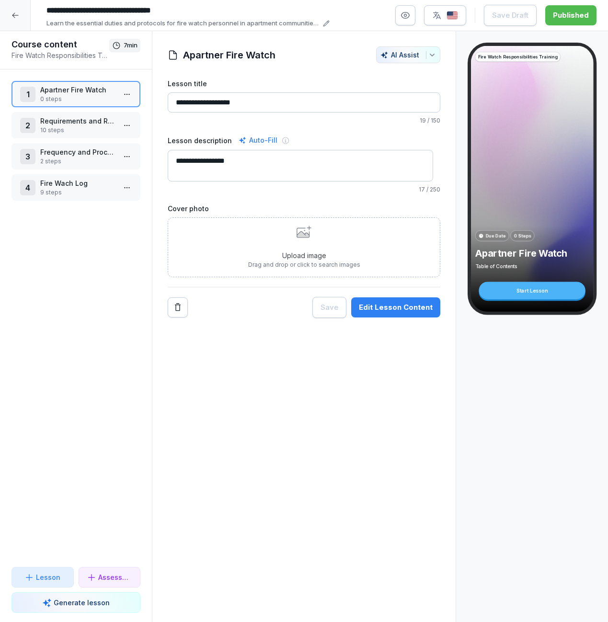
click at [396, 307] on div "Edit Lesson Content" at bounding box center [396, 307] width 74 height 11
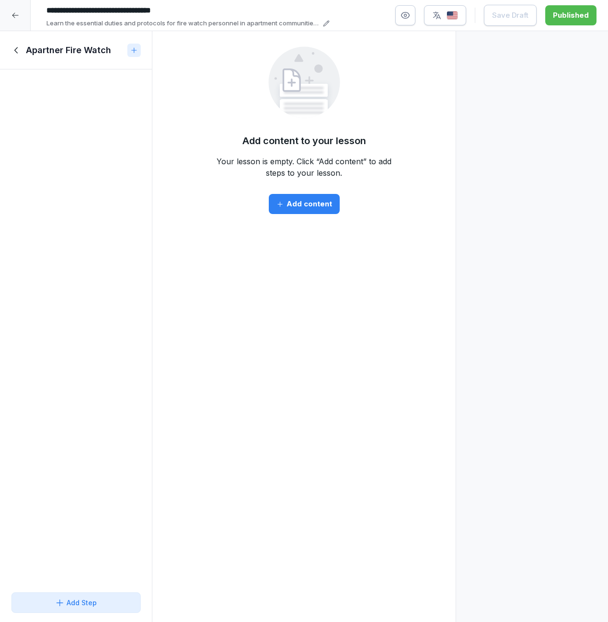
click at [16, 49] on icon at bounding box center [16, 50] width 11 height 11
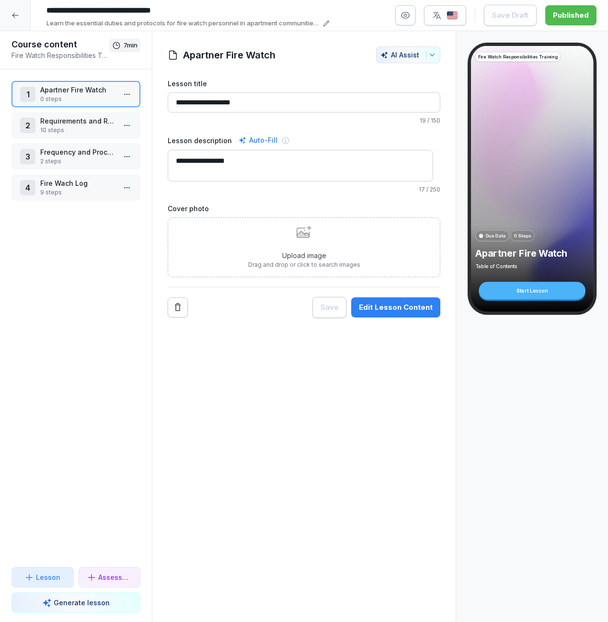
click at [69, 48] on h1 "Course content" at bounding box center [60, 44] width 98 height 11
click at [63, 91] on p "Apartner Fire Watch" at bounding box center [77, 90] width 75 height 10
click at [97, 21] on p "Learn the essential duties and protocols for fire watch personnel in apartment …" at bounding box center [182, 24] width 273 height 10
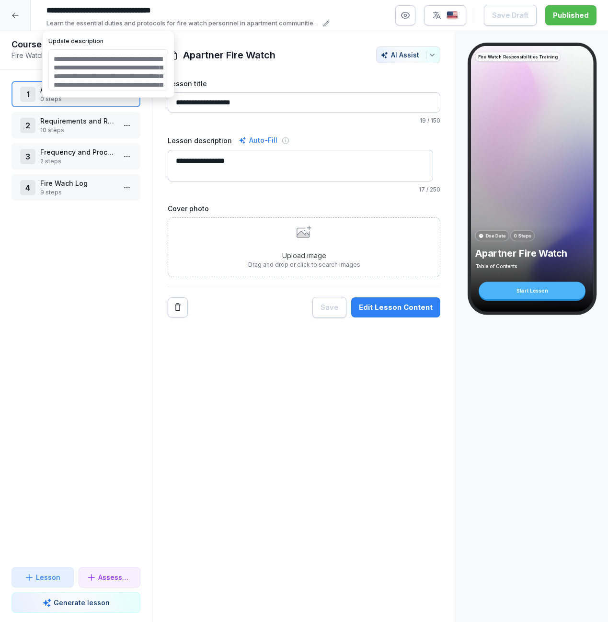
click at [201, 19] on p "Learn the essential duties and protocols for fire watch personnel in apartment …" at bounding box center [182, 24] width 273 height 10
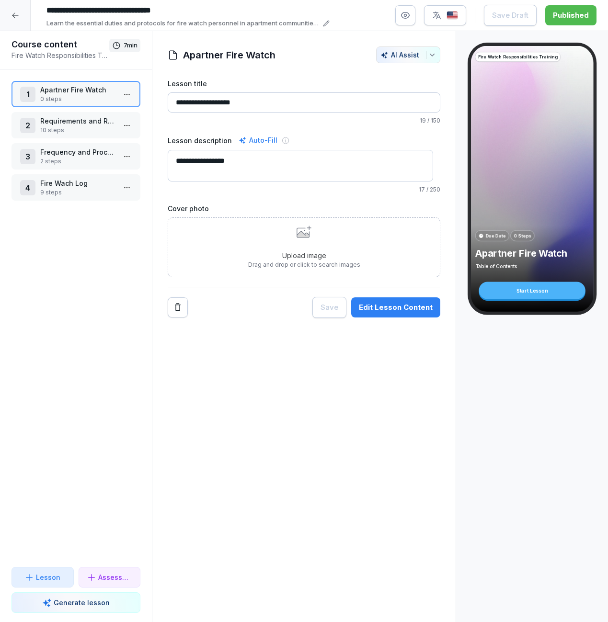
click at [327, 23] on icon at bounding box center [326, 23] width 7 height 7
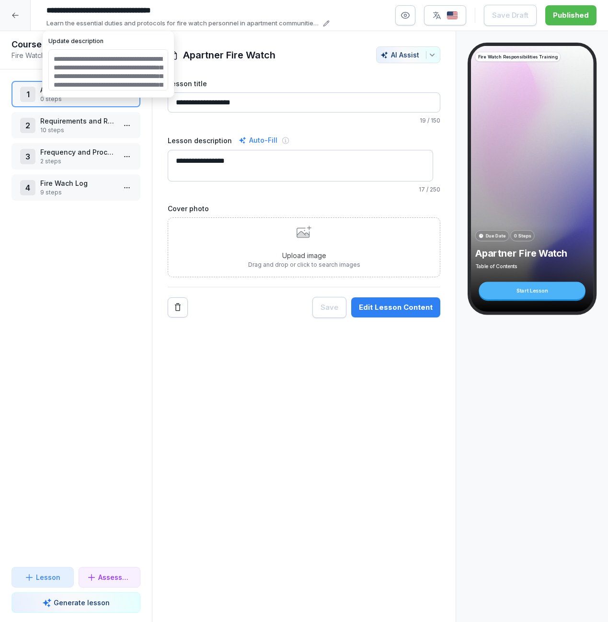
click at [153, 68] on textarea "**********" at bounding box center [108, 69] width 120 height 41
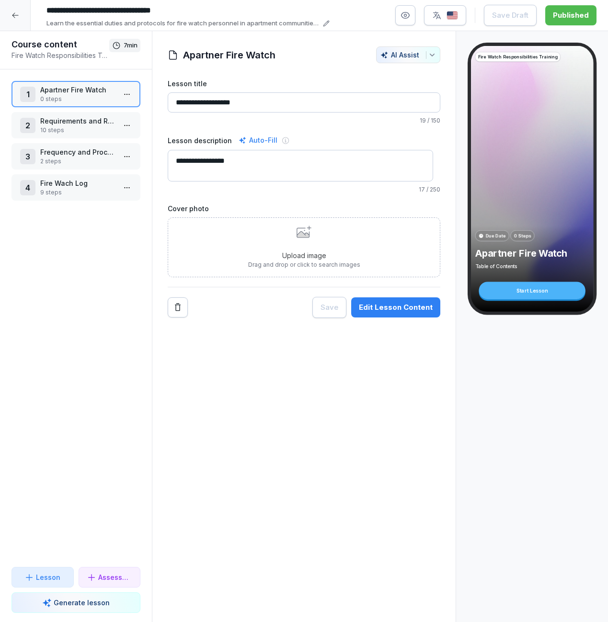
click at [287, 7] on input "**********" at bounding box center [185, 10] width 287 height 16
click at [18, 14] on icon at bounding box center [15, 15] width 8 height 8
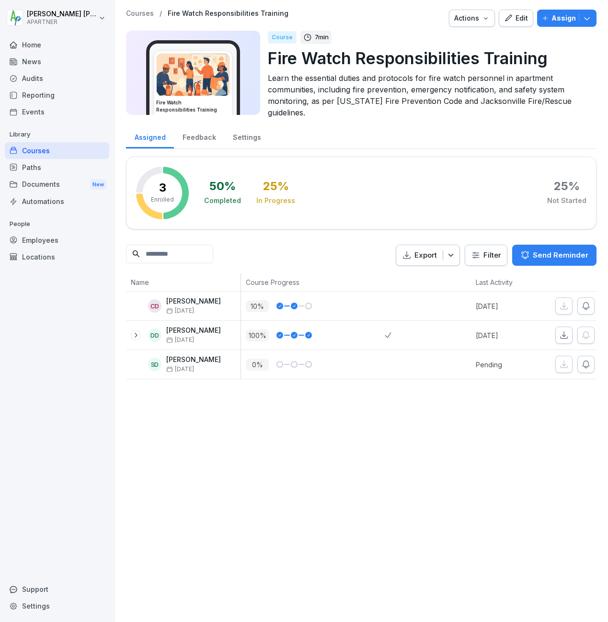
click at [196, 138] on div "Feedback" at bounding box center [199, 136] width 50 height 24
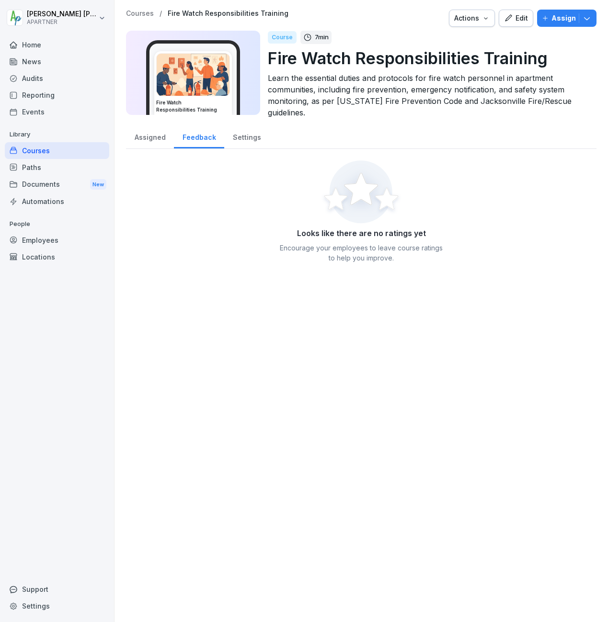
click at [250, 136] on div "Settings" at bounding box center [246, 136] width 45 height 24
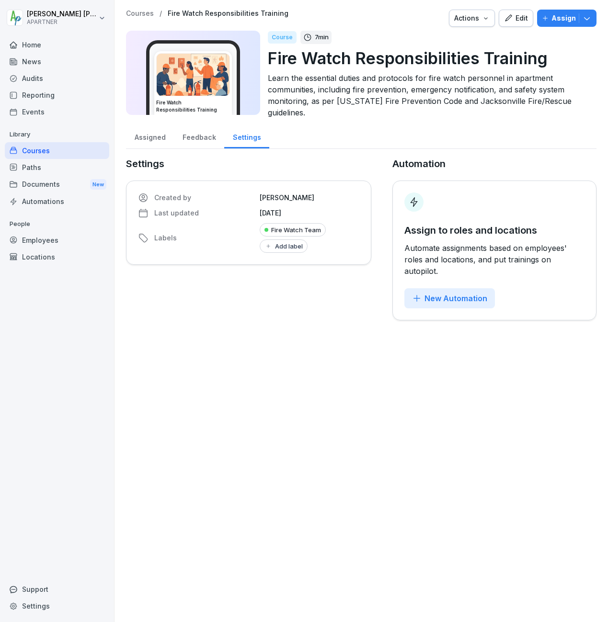
click at [160, 138] on div "Assigned" at bounding box center [150, 136] width 48 height 24
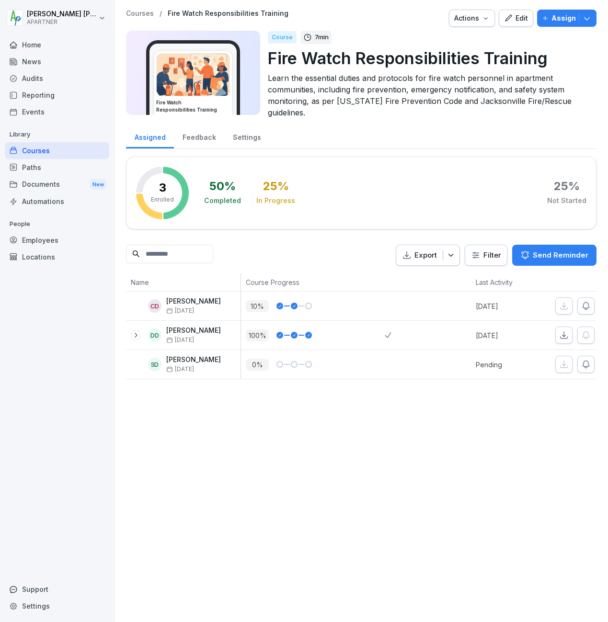
click at [136, 333] on icon at bounding box center [136, 335] width 8 height 8
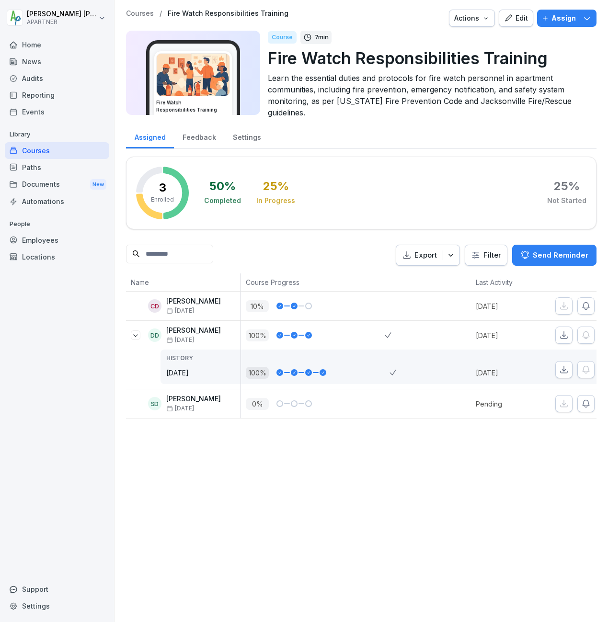
click at [484, 249] on html "Donald Dehne APARTNER Home News Audits Reporting Events Library Courses Paths D…" at bounding box center [304, 311] width 608 height 622
click at [481, 176] on html "Donald Dehne APARTNER Home News Audits Reporting Events Library Courses Paths D…" at bounding box center [304, 311] width 608 height 622
click at [401, 189] on div "50 % Completed 25 % In Progress 25 % Not Started" at bounding box center [395, 193] width 382 height 53
click at [582, 21] on icon "button" at bounding box center [587, 18] width 10 height 10
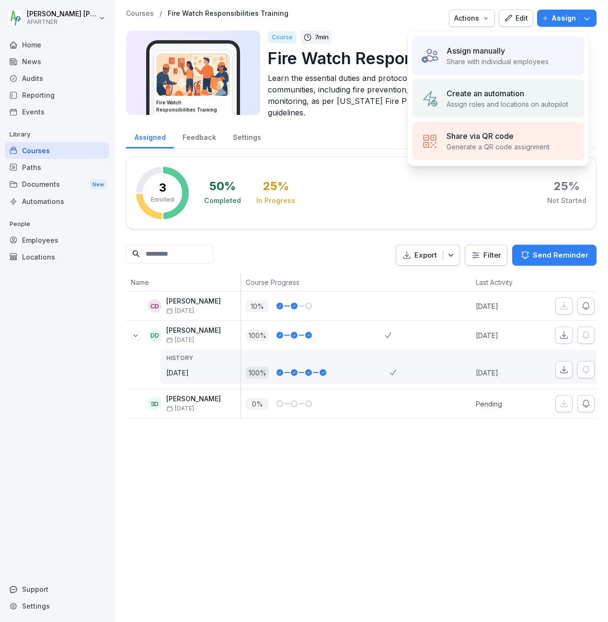
click at [473, 50] on p "Assign manually" at bounding box center [475, 50] width 58 height 11
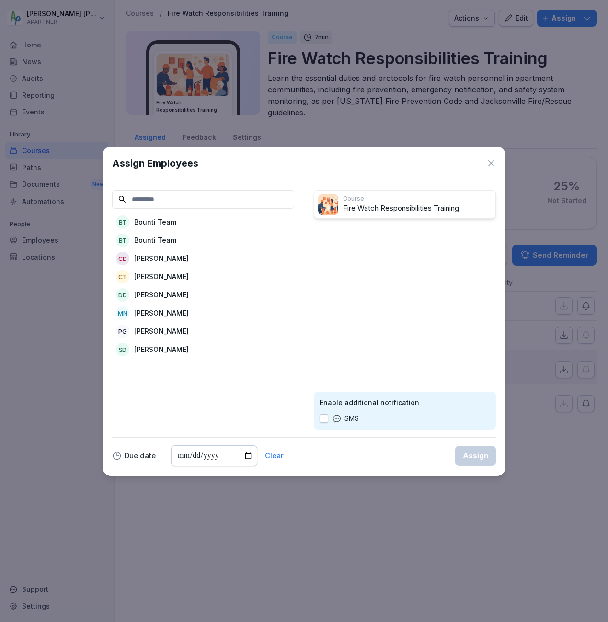
click at [161, 293] on p "[PERSON_NAME]" at bounding box center [161, 295] width 55 height 10
click at [466, 454] on div "Assign" at bounding box center [475, 456] width 25 height 11
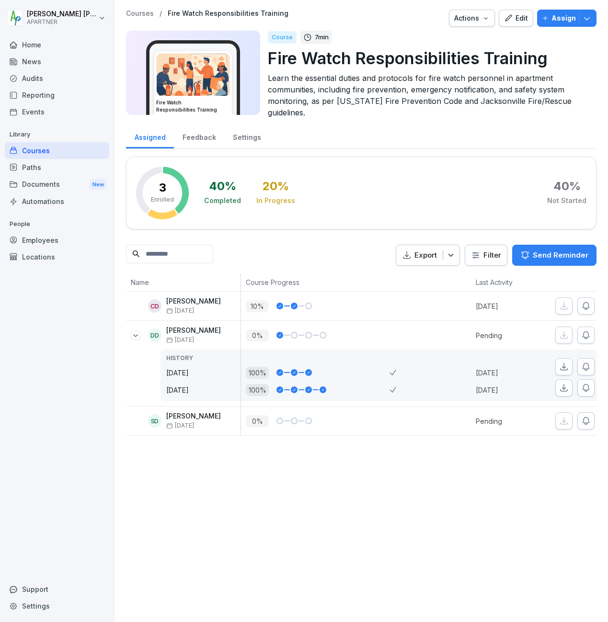
click at [42, 151] on div "Courses" at bounding box center [57, 150] width 104 height 17
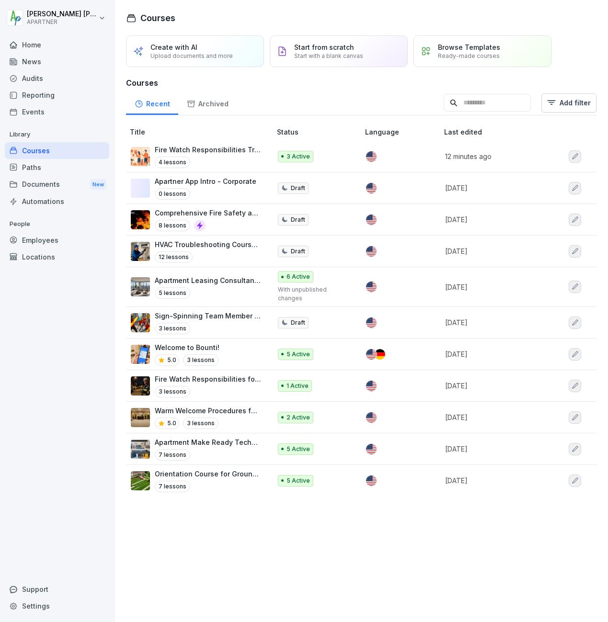
click at [572, 157] on icon "button" at bounding box center [575, 156] width 6 height 6
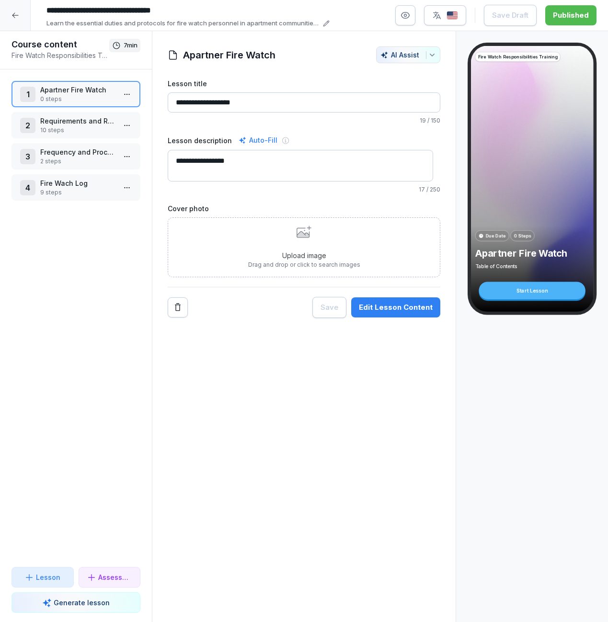
click at [90, 162] on p "2 steps" at bounding box center [77, 161] width 75 height 9
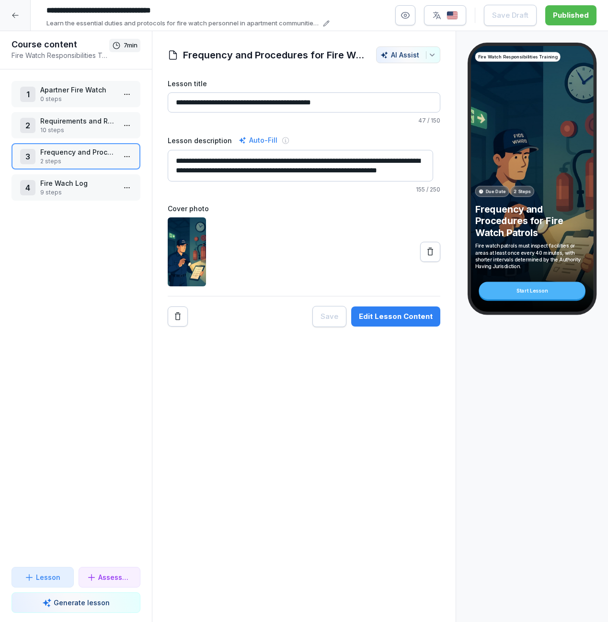
click at [120, 157] on html "**********" at bounding box center [304, 311] width 608 height 622
click at [113, 344] on html "**********" at bounding box center [304, 311] width 608 height 622
click at [82, 124] on p "Requirements and Responsibilities for Fire Watch Personnel" at bounding box center [77, 121] width 75 height 10
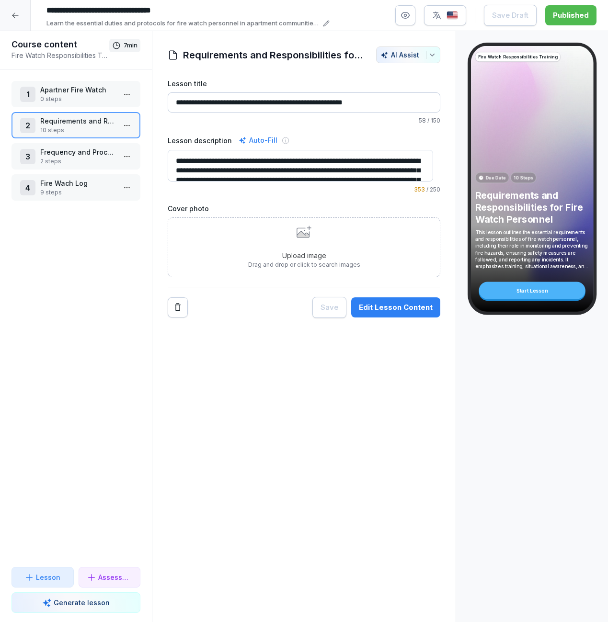
click at [48, 577] on p "Lesson" at bounding box center [48, 577] width 24 height 10
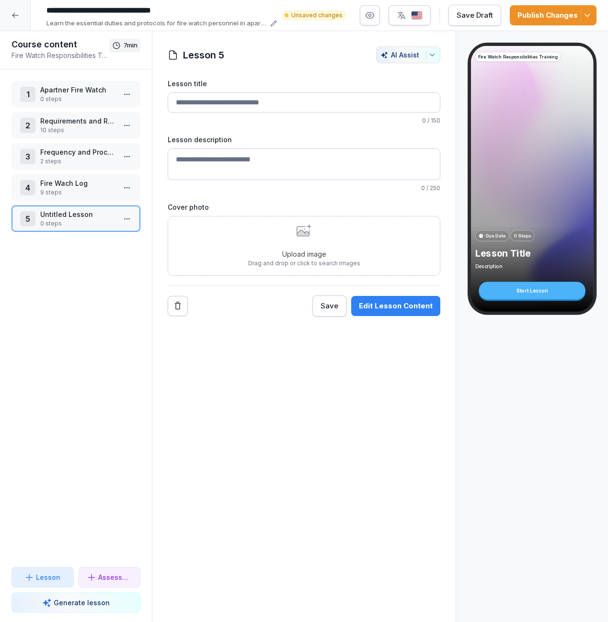
click at [66, 222] on p "0 steps" at bounding box center [77, 223] width 75 height 9
drag, startPoint x: 286, startPoint y: 106, endPoint x: 152, endPoint y: 99, distance: 134.3
click at [152, 99] on div "Course content Fire Watch Responsibilities Training 7 min 1 Apartner Fire Watch…" at bounding box center [304, 326] width 608 height 591
drag, startPoint x: 275, startPoint y: 103, endPoint x: 172, endPoint y: 101, distance: 103.5
click at [172, 101] on input "Lesson title" at bounding box center [304, 102] width 272 height 20
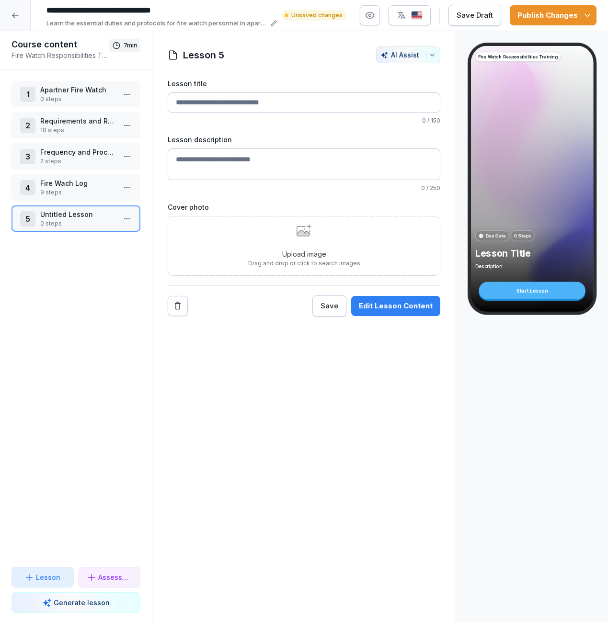
click at [263, 107] on input "Lesson title" at bounding box center [304, 102] width 272 height 20
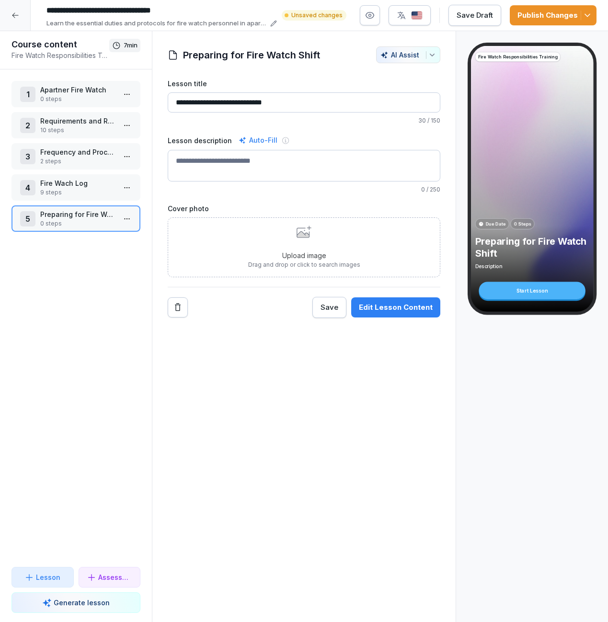
click at [279, 161] on textarea "Lesson description" at bounding box center [304, 166] width 272 height 32
drag, startPoint x: 223, startPoint y: 102, endPoint x: 160, endPoint y: 102, distance: 62.2
click at [160, 102] on div "**********" at bounding box center [303, 181] width 303 height 271
click at [238, 103] on input "**********" at bounding box center [304, 102] width 272 height 20
type input "**********"
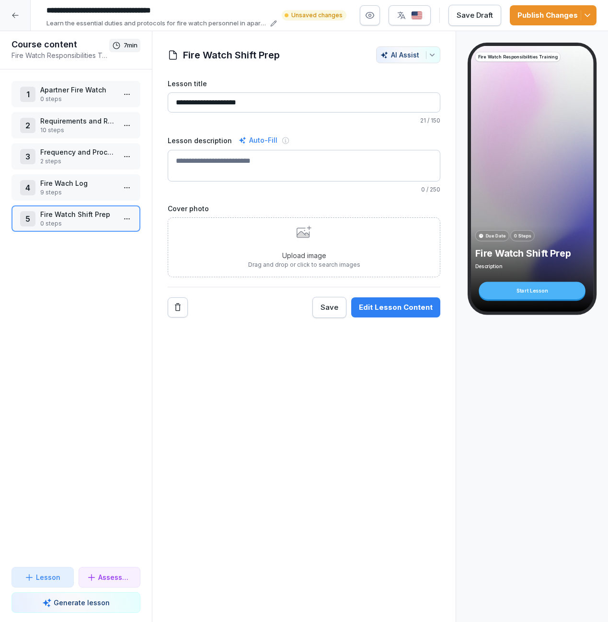
click at [223, 163] on textarea "Lesson description" at bounding box center [304, 166] width 272 height 32
drag, startPoint x: 176, startPoint y: 161, endPoint x: 305, endPoint y: 159, distance: 128.8
click at [305, 159] on textarea "**********" at bounding box center [300, 166] width 265 height 32
type textarea "*"
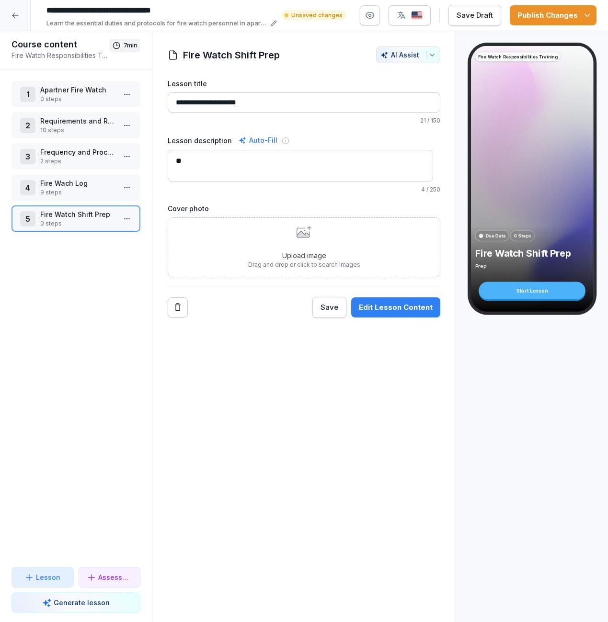
type textarea "*"
click at [236, 161] on textarea "**********" at bounding box center [300, 166] width 265 height 32
click at [339, 161] on textarea "**********" at bounding box center [300, 166] width 265 height 32
click at [250, 161] on textarea "**********" at bounding box center [300, 166] width 265 height 32
click at [332, 160] on textarea "**********" at bounding box center [300, 166] width 265 height 32
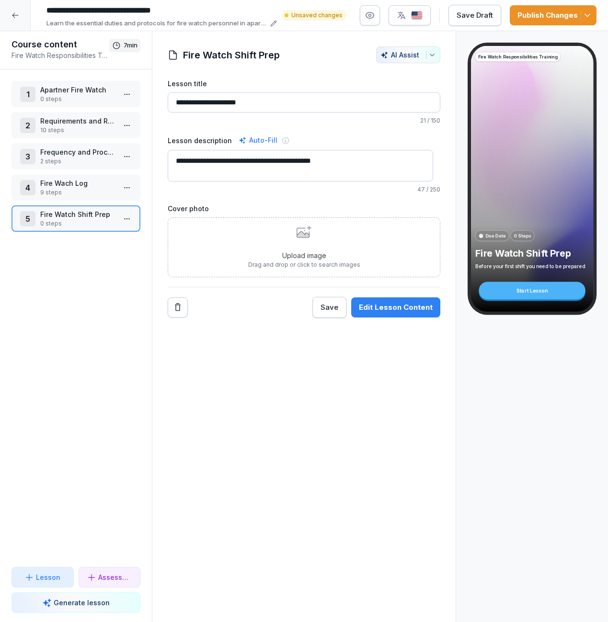
type textarea "**********"
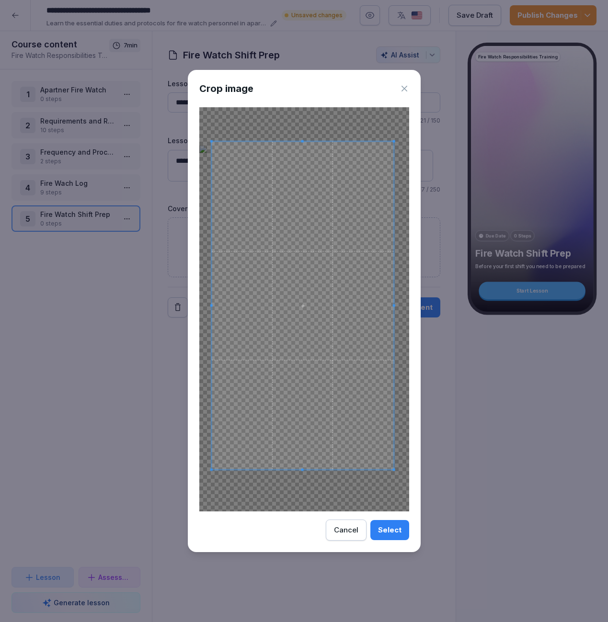
click at [318, 326] on span at bounding box center [302, 306] width 182 height 328
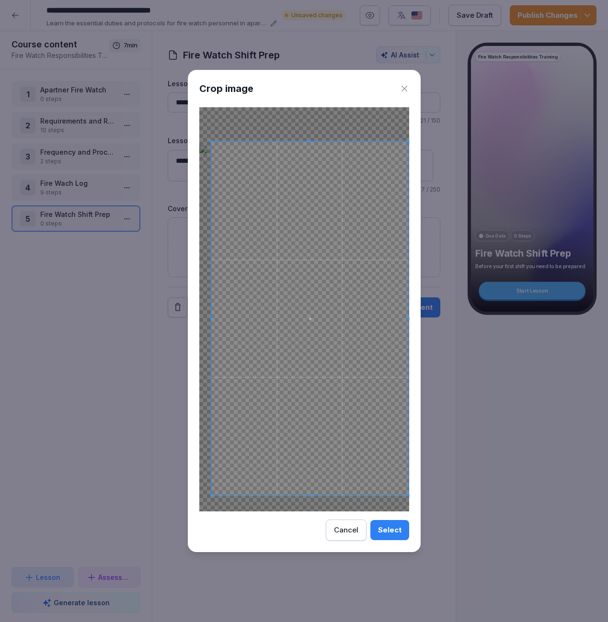
click at [408, 478] on div at bounding box center [309, 319] width 197 height 354
click at [336, 374] on span at bounding box center [305, 320] width 197 height 354
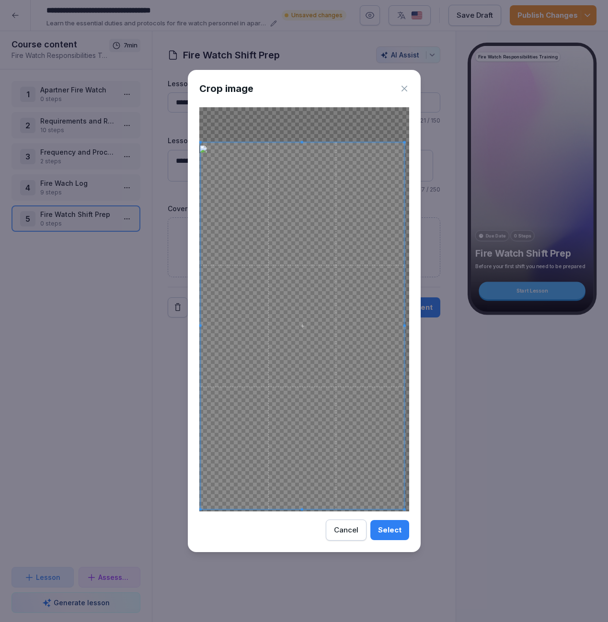
click at [201, 499] on div at bounding box center [302, 326] width 204 height 367
click at [410, 397] on div "Crop image Select Cancel" at bounding box center [304, 311] width 233 height 482
click at [371, 438] on span at bounding box center [303, 328] width 204 height 367
click at [391, 527] on div "Select" at bounding box center [389, 530] width 23 height 11
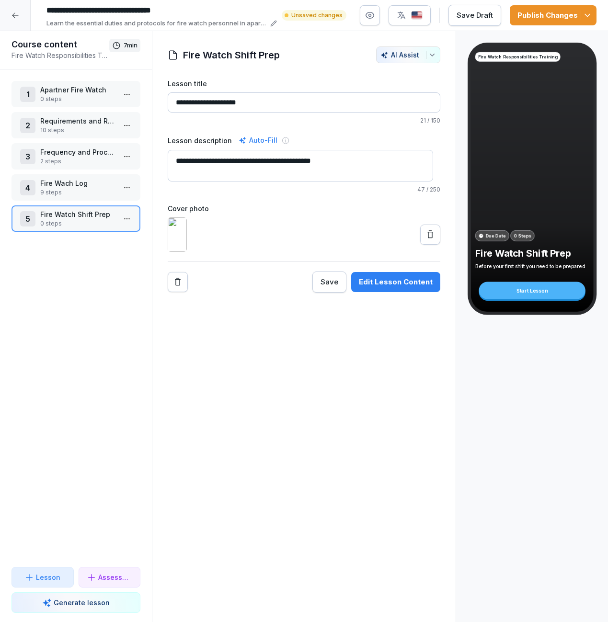
click at [325, 287] on div "Save" at bounding box center [329, 282] width 18 height 11
click at [538, 17] on div "Publish Changes" at bounding box center [552, 15] width 71 height 11
